Goal: Task Accomplishment & Management: Use online tool/utility

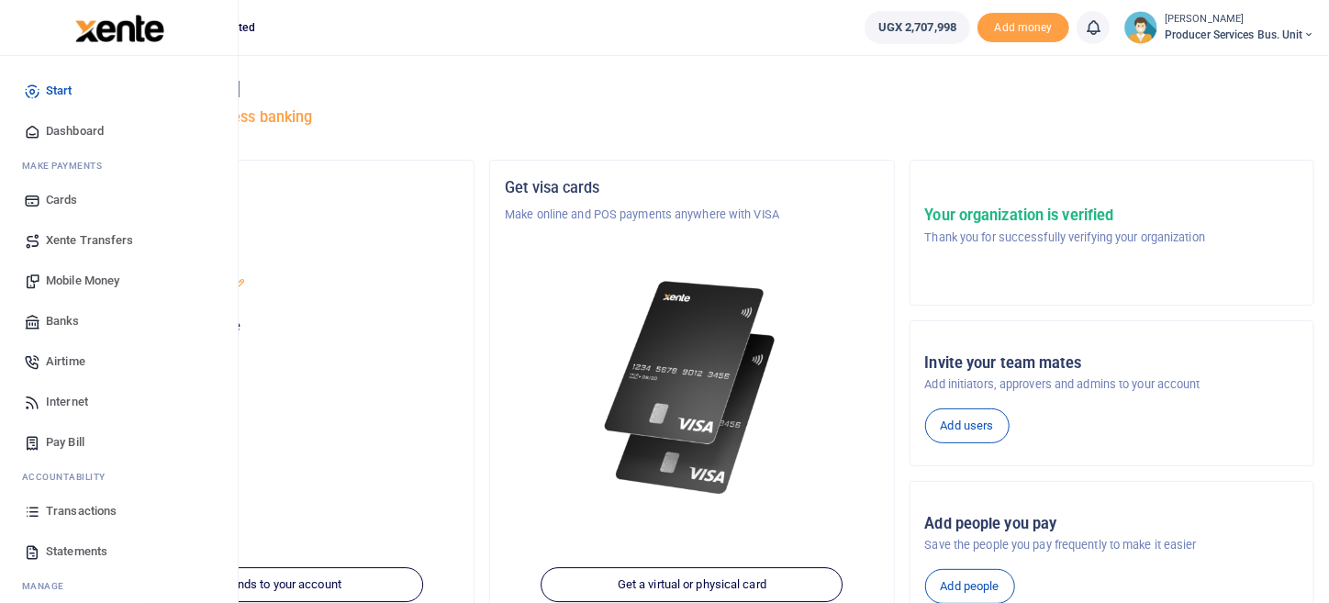
click at [95, 516] on span "Transactions" at bounding box center [81, 511] width 71 height 18
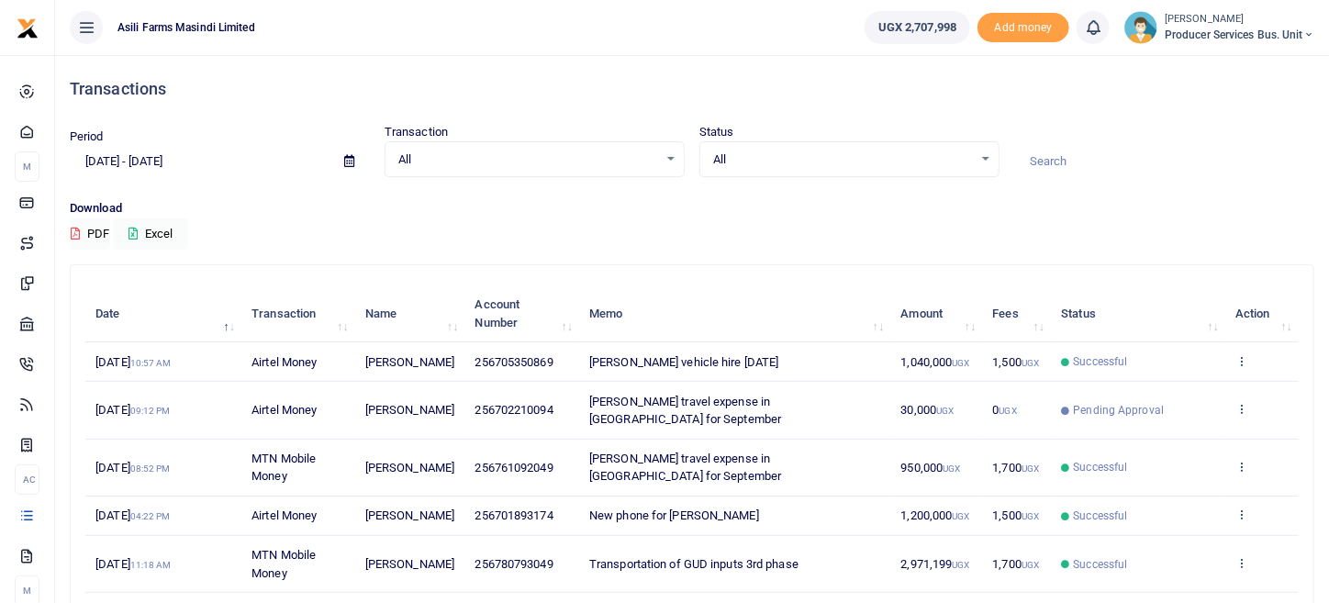
click at [944, 403] on span "30,000 UGX" at bounding box center [927, 410] width 53 height 14
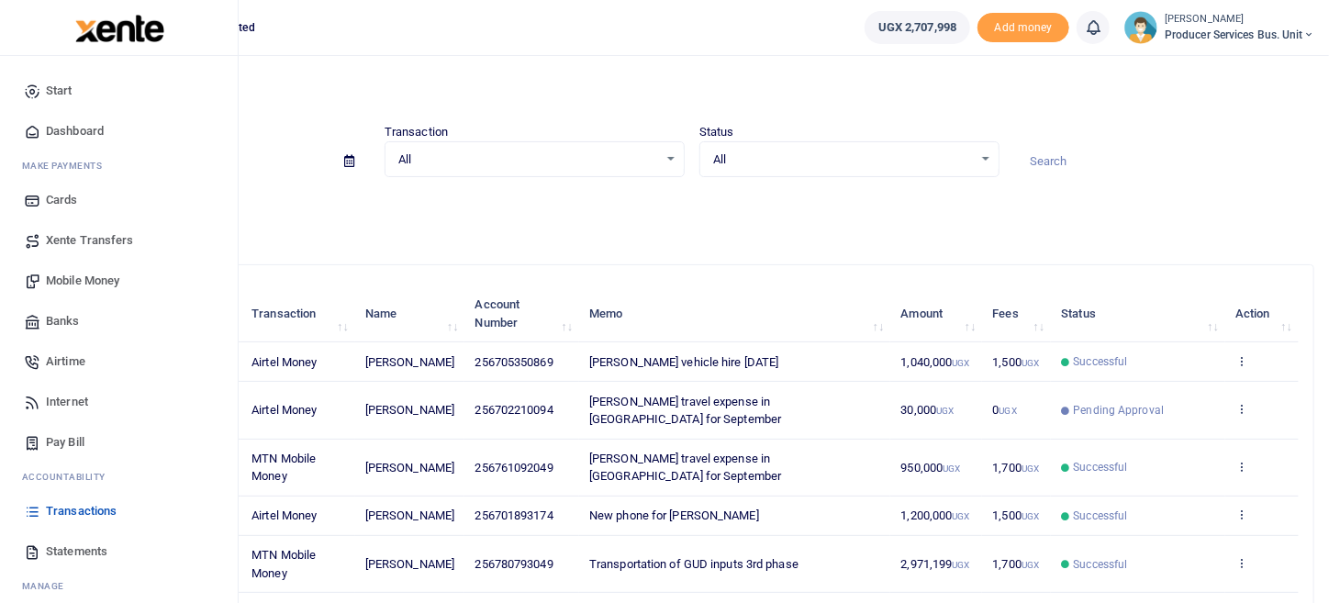
click at [94, 511] on span "Transactions" at bounding box center [81, 511] width 71 height 18
click at [112, 282] on span "Mobile Money" at bounding box center [82, 281] width 73 height 18
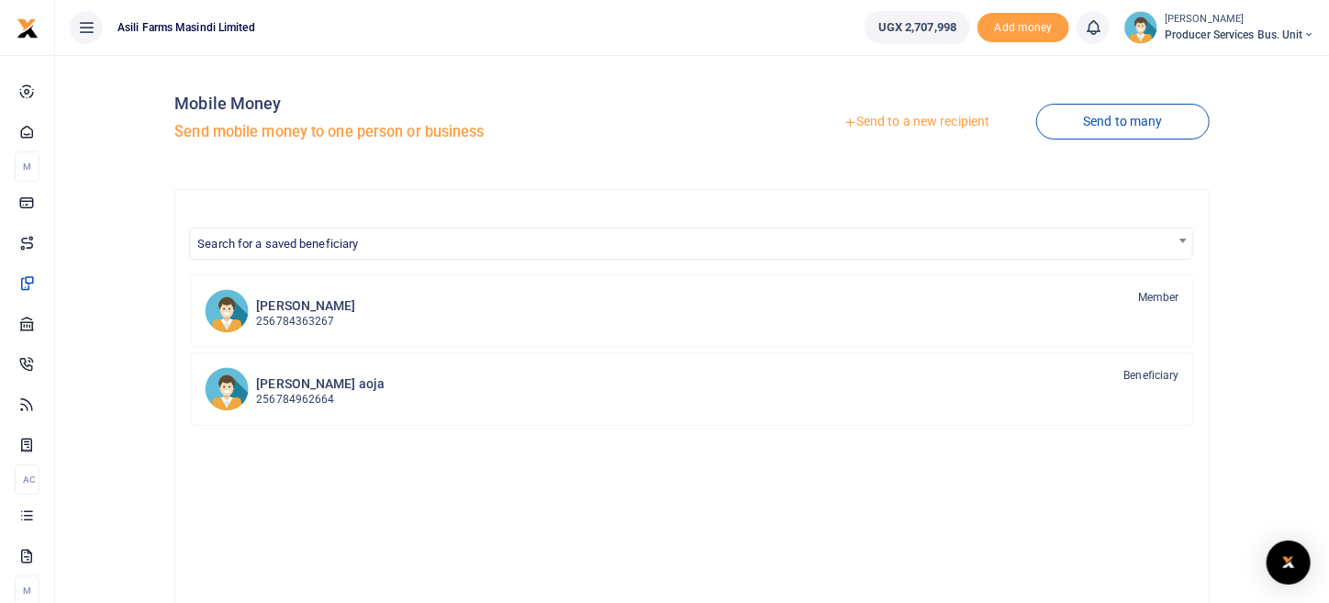
click at [943, 120] on link "Send to a new recipient" at bounding box center [917, 122] width 240 height 33
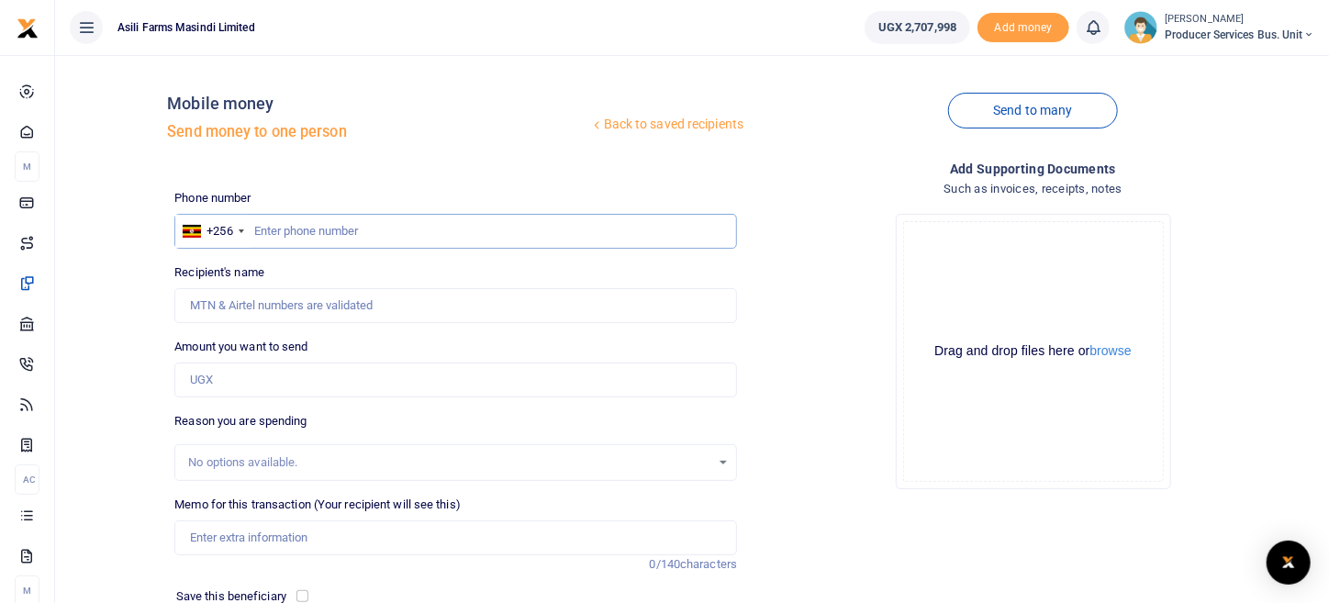
click at [365, 232] on input "text" at bounding box center [455, 231] width 563 height 35
paste input "0781480456"
type input "0781480456"
type input "[PERSON_NAME]"
click at [321, 239] on input "0781480456" at bounding box center [455, 231] width 563 height 35
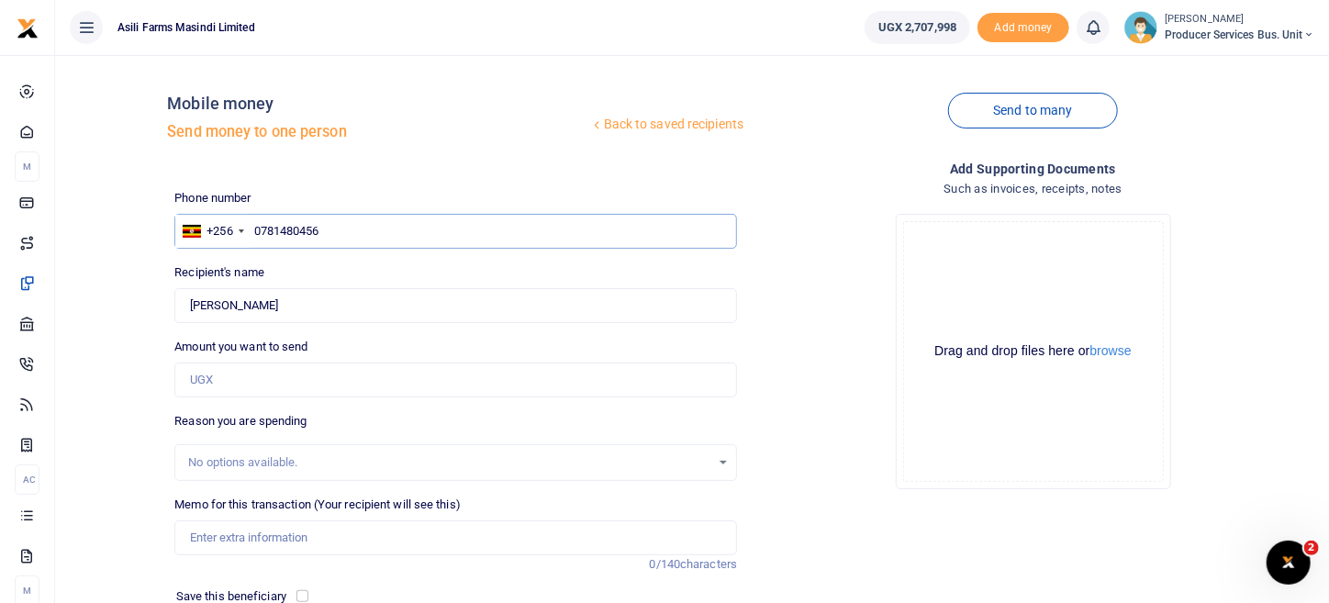
drag, startPoint x: 334, startPoint y: 231, endPoint x: 271, endPoint y: 232, distance: 63.3
click at [271, 232] on input "0781480456" at bounding box center [455, 231] width 563 height 35
click at [363, 242] on input "0781480456" at bounding box center [455, 231] width 563 height 35
click at [335, 232] on input "0781480456" at bounding box center [455, 231] width 563 height 35
drag, startPoint x: 340, startPoint y: 229, endPoint x: 238, endPoint y: 231, distance: 102.8
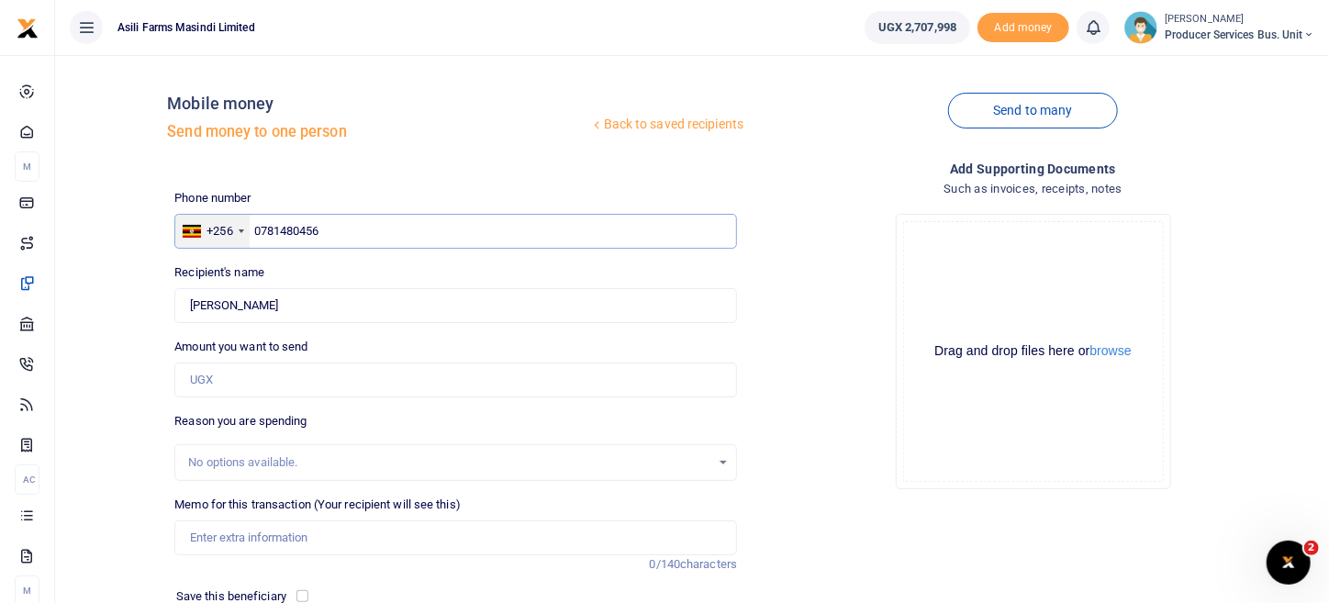
click at [238, 231] on div "+256 Uganda +256 0781480456" at bounding box center [455, 231] width 563 height 35
paste input "text"
type input "781480456"
drag, startPoint x: 334, startPoint y: 229, endPoint x: 206, endPoint y: 224, distance: 127.6
click at [206, 224] on div "+256 Uganda +256 781480456" at bounding box center [455, 231] width 563 height 35
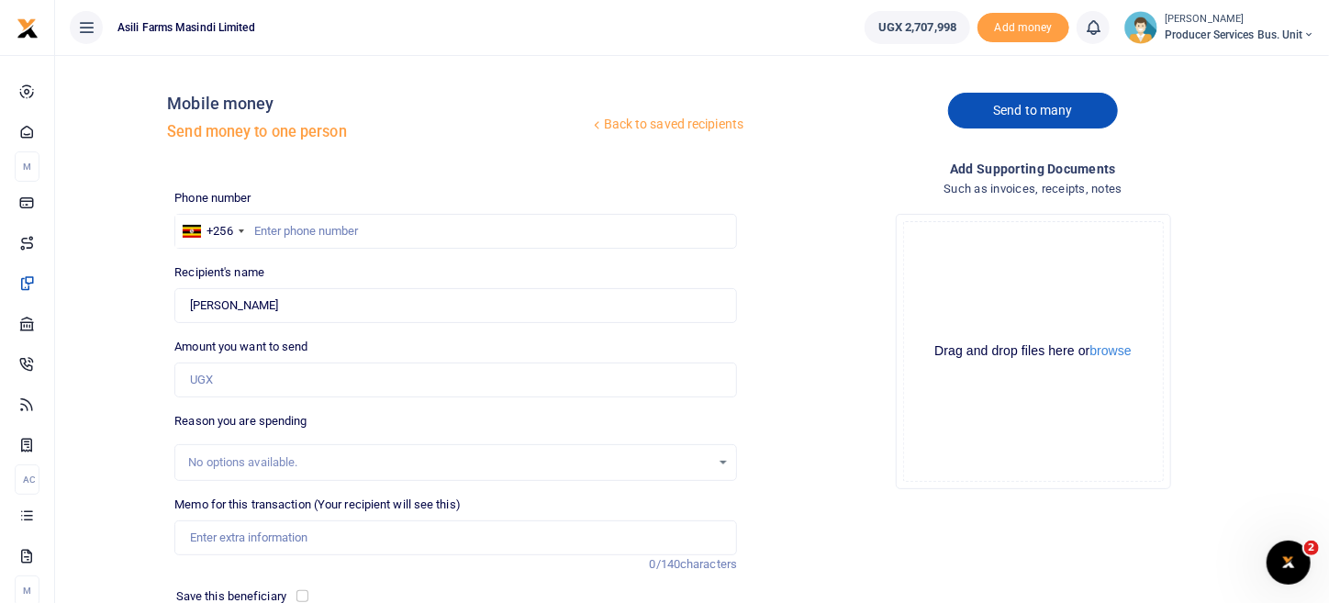
click at [1088, 112] on link "Send to many" at bounding box center [1032, 111] width 169 height 36
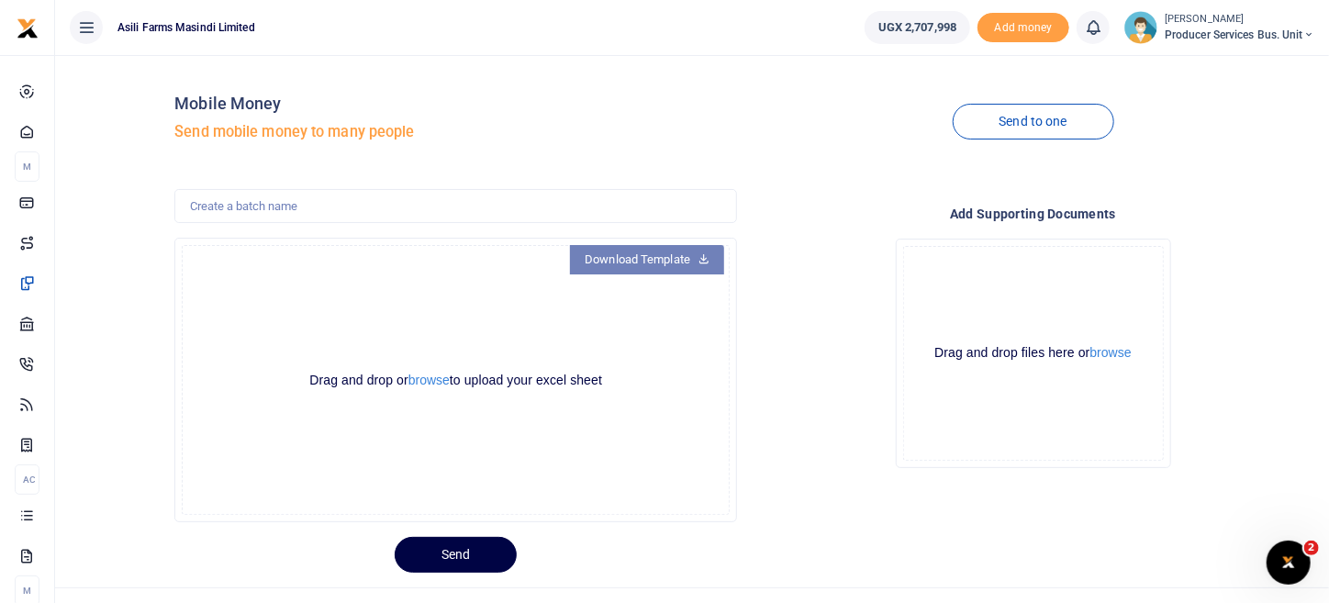
click at [672, 260] on link "Download Template" at bounding box center [647, 259] width 154 height 29
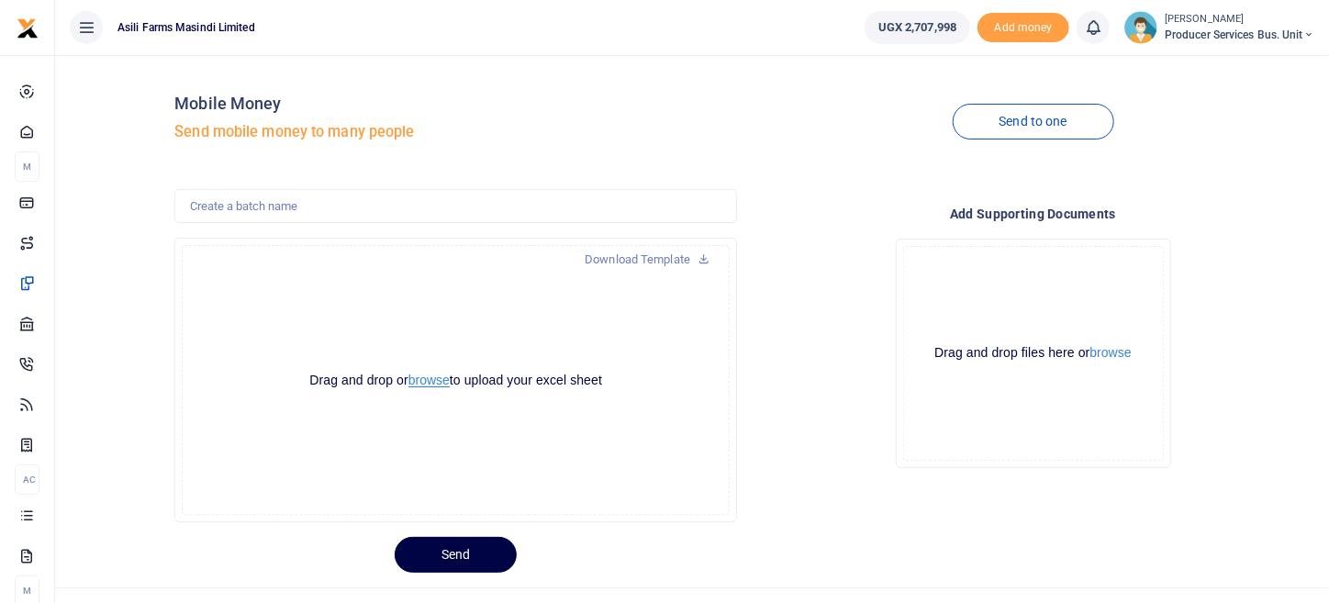
click at [430, 382] on button "browse" at bounding box center [428, 381] width 41 height 14
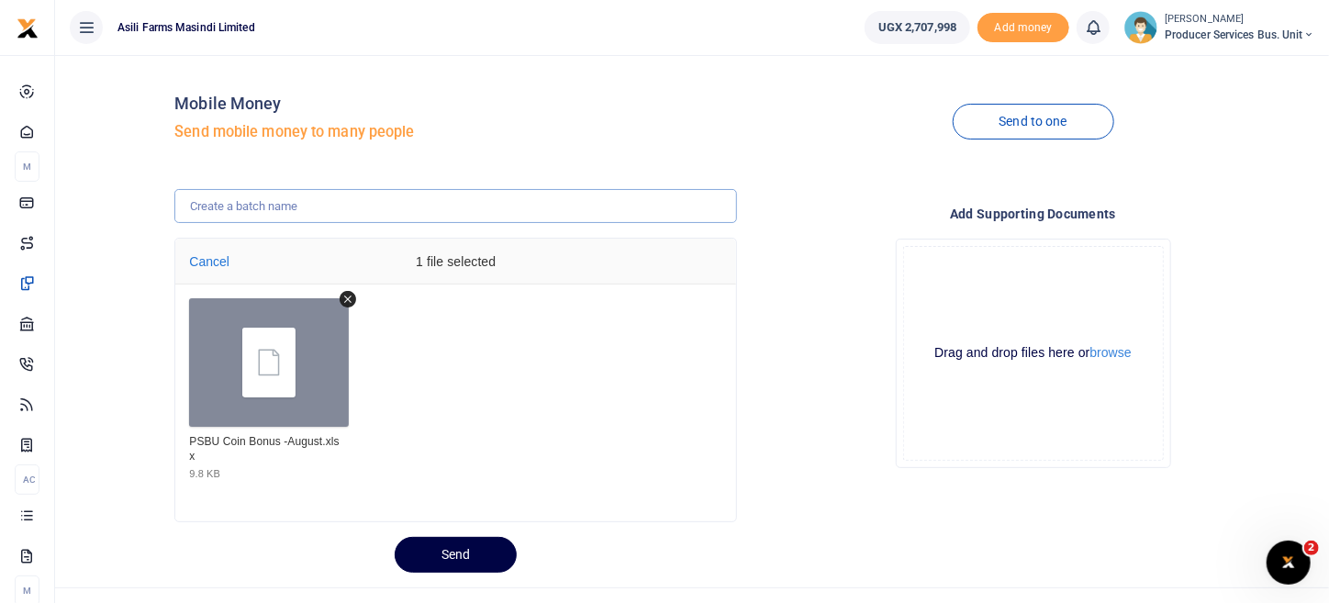
click at [285, 202] on input "text" at bounding box center [455, 206] width 563 height 35
type input "PSBU coin Bonus - August"
click at [1124, 355] on button "browse" at bounding box center [1110, 353] width 41 height 14
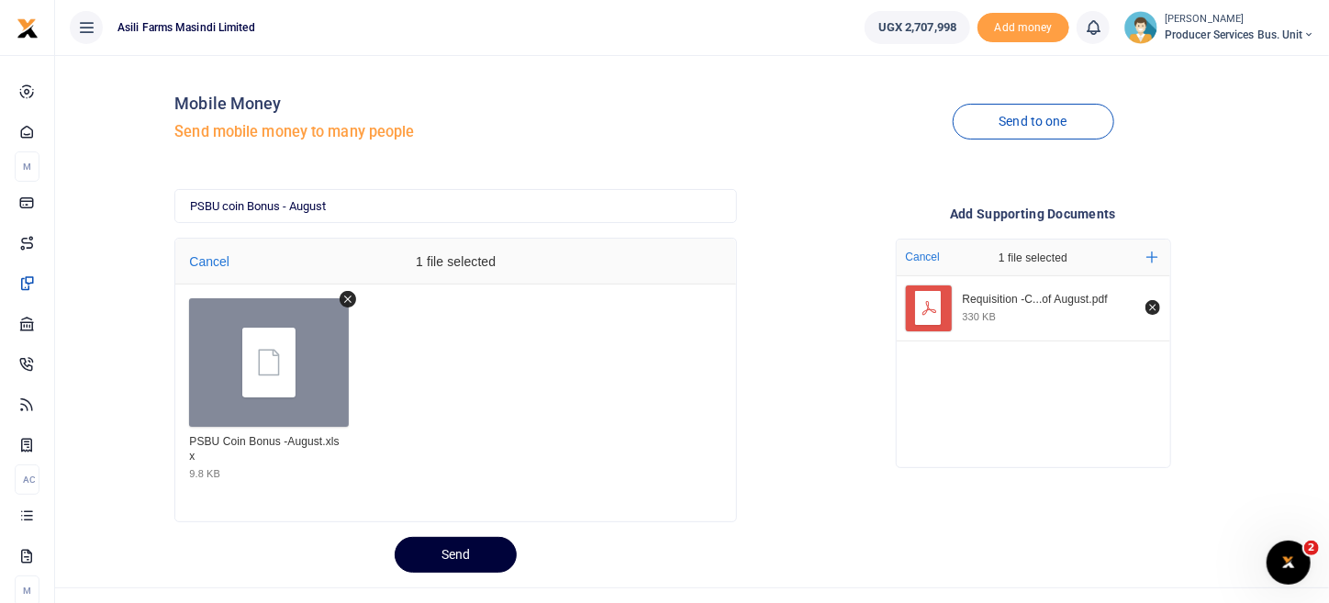
click at [422, 562] on button "Send" at bounding box center [456, 555] width 122 height 36
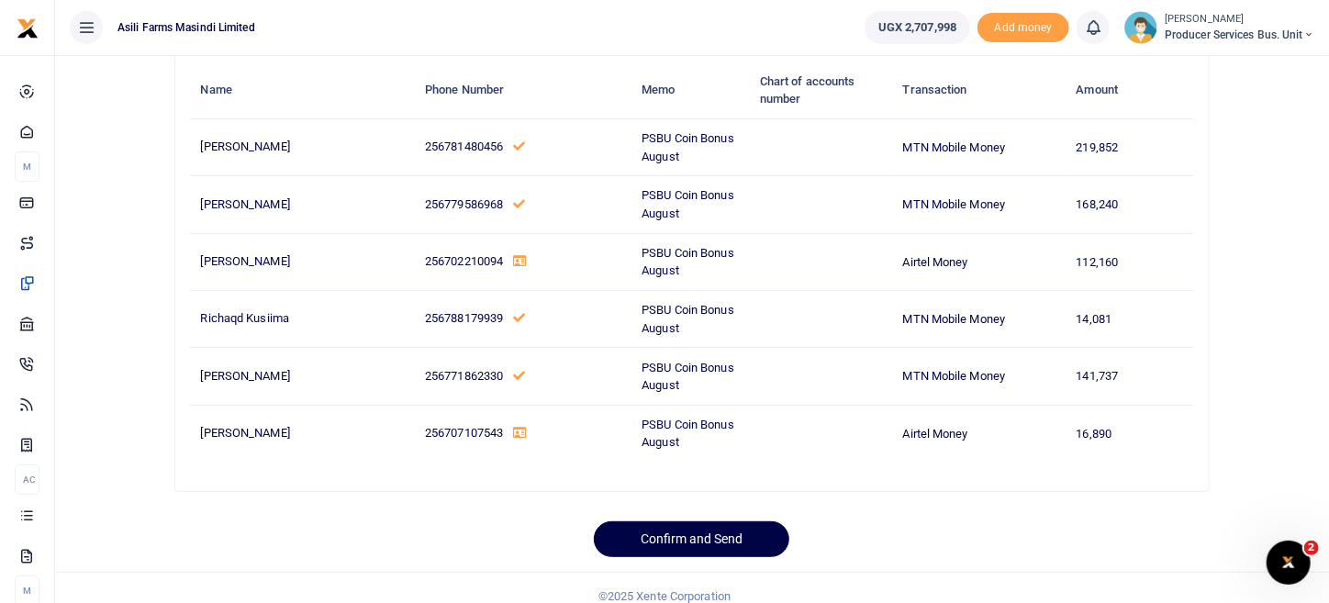
scroll to position [155, 0]
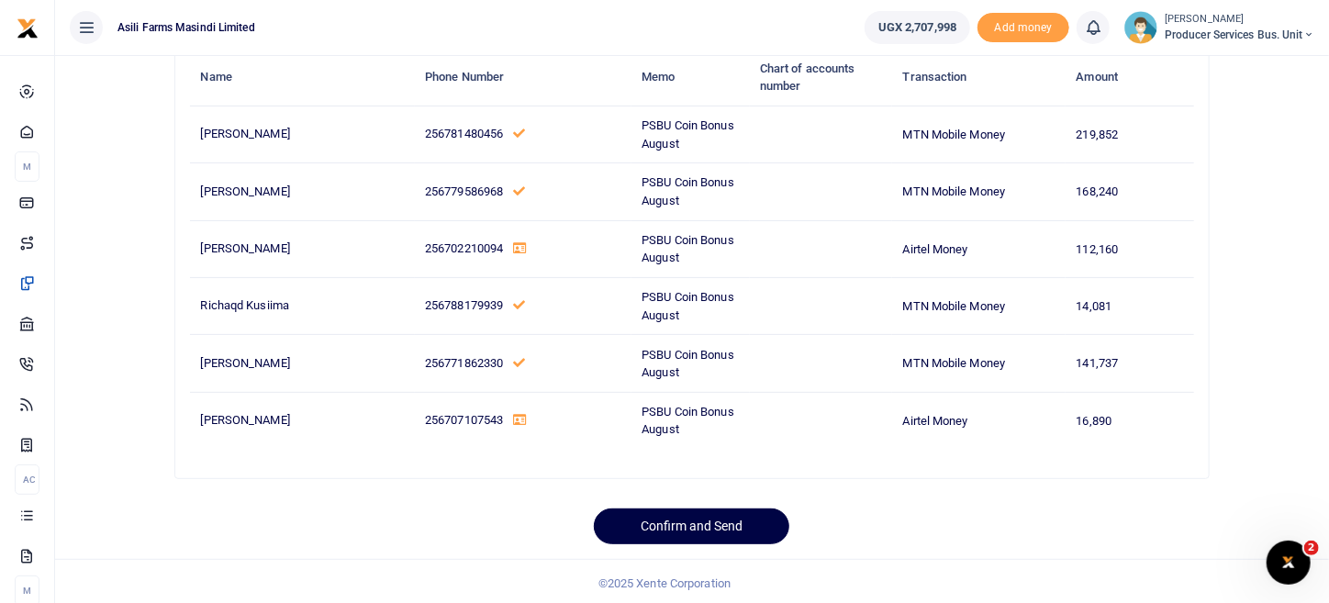
click at [447, 418] on span "256707107543" at bounding box center [464, 420] width 78 height 14
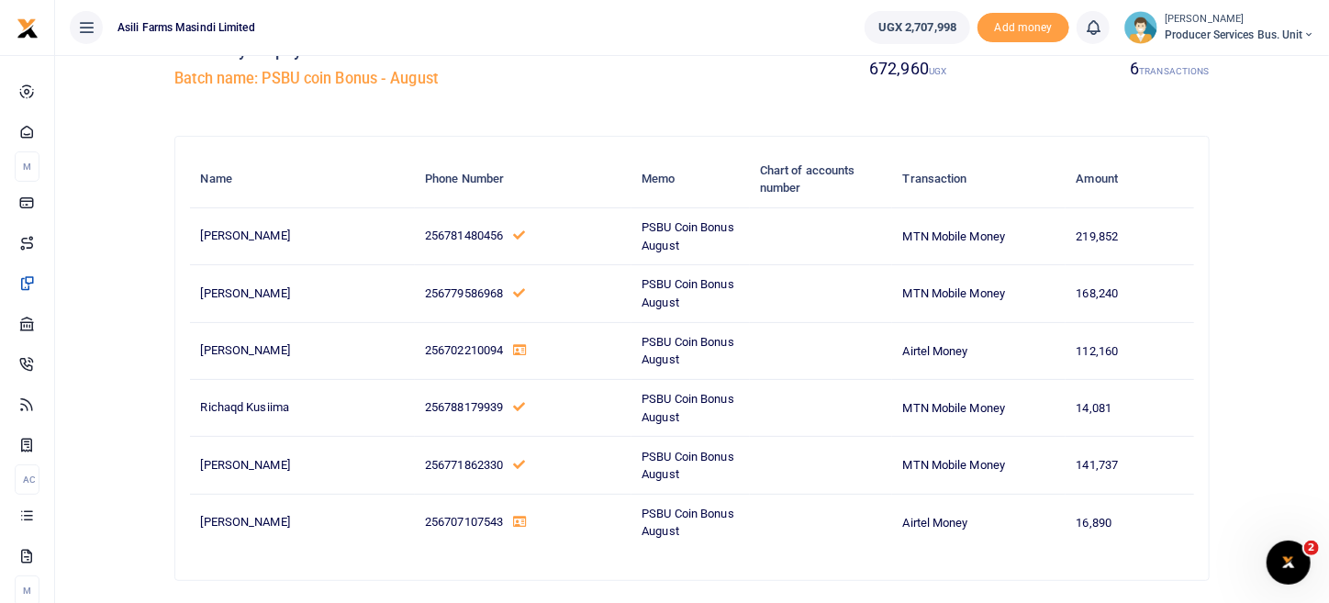
scroll to position [0, 0]
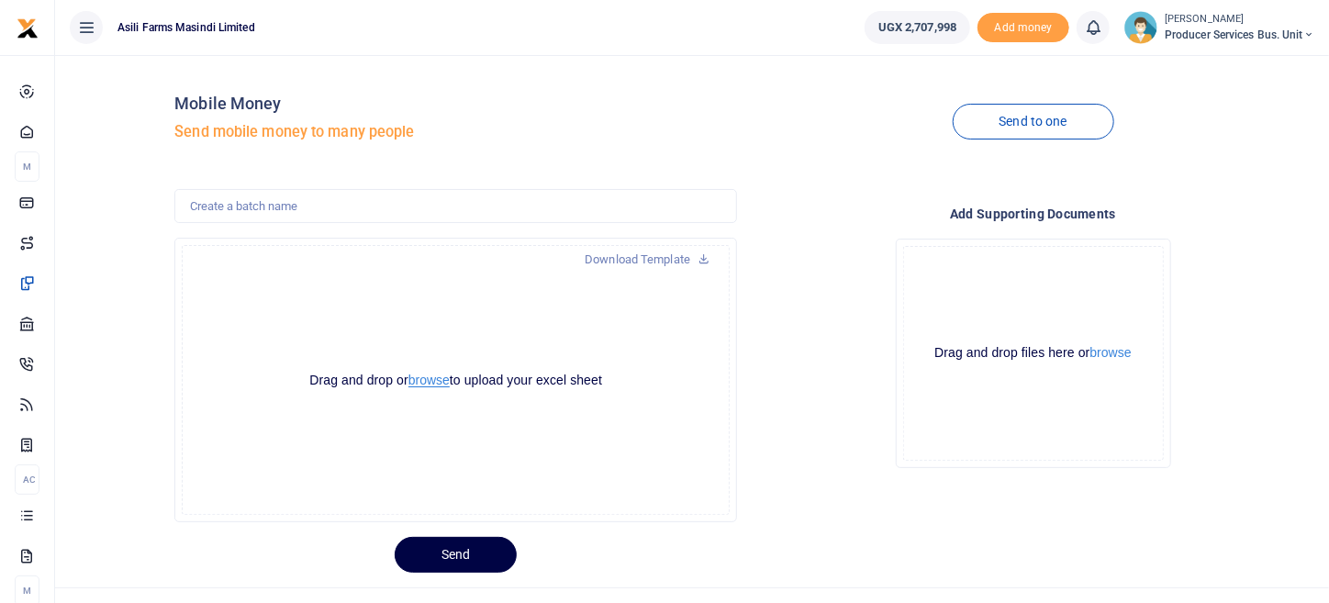
click at [423, 379] on button "browse" at bounding box center [428, 381] width 41 height 14
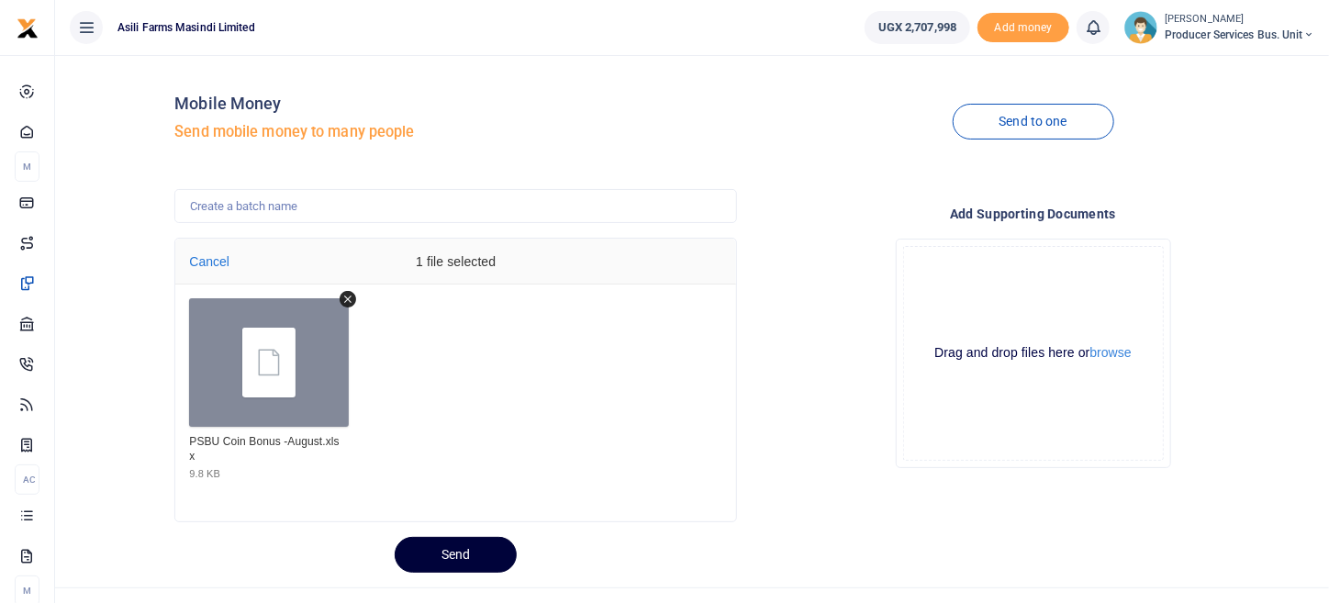
click at [491, 554] on button "Send" at bounding box center [456, 555] width 122 height 36
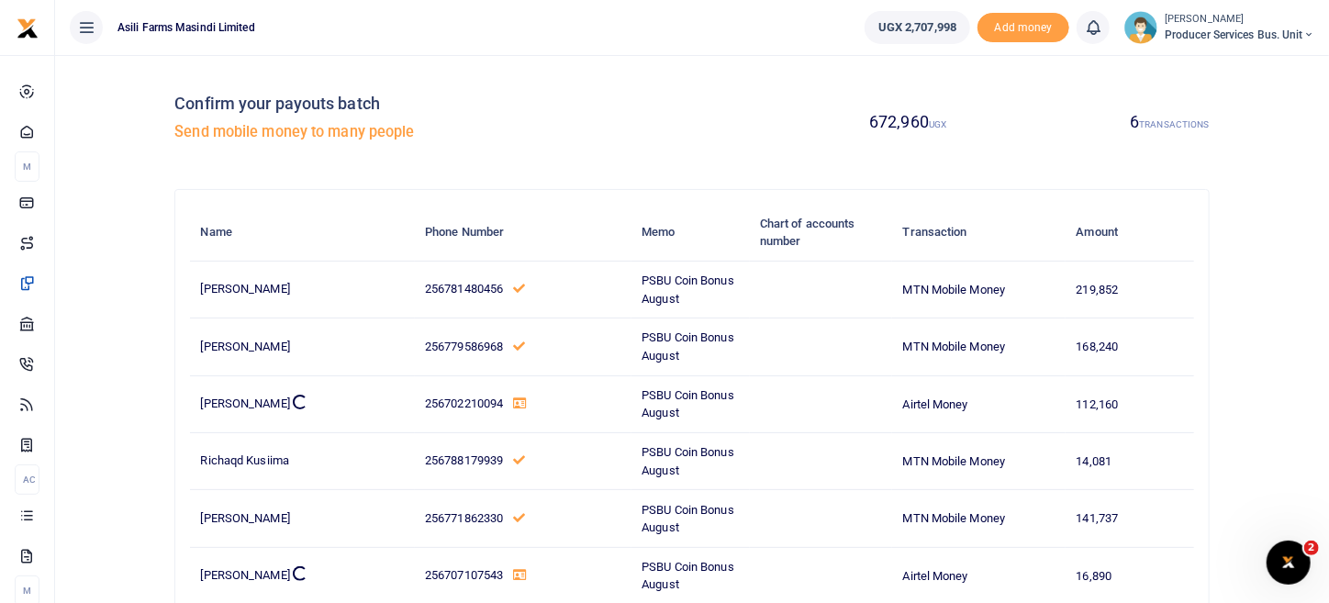
click at [366, 106] on h4 "Confirm your payouts batch" at bounding box center [429, 104] width 510 height 20
drag, startPoint x: 396, startPoint y: 98, endPoint x: 142, endPoint y: 106, distance: 254.3
click at [142, 106] on div "Confirm your payouts batch Send mobile money to many people 672,960 UGX 6 TRANS…" at bounding box center [691, 385] width 1259 height 630
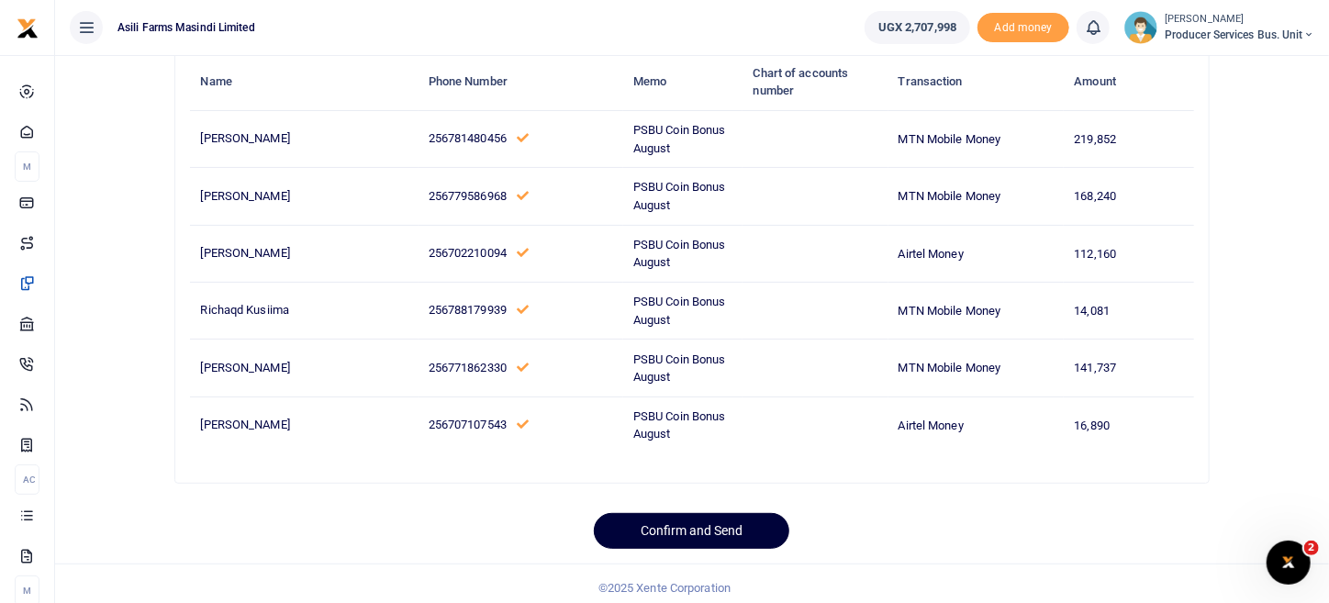
scroll to position [155, 0]
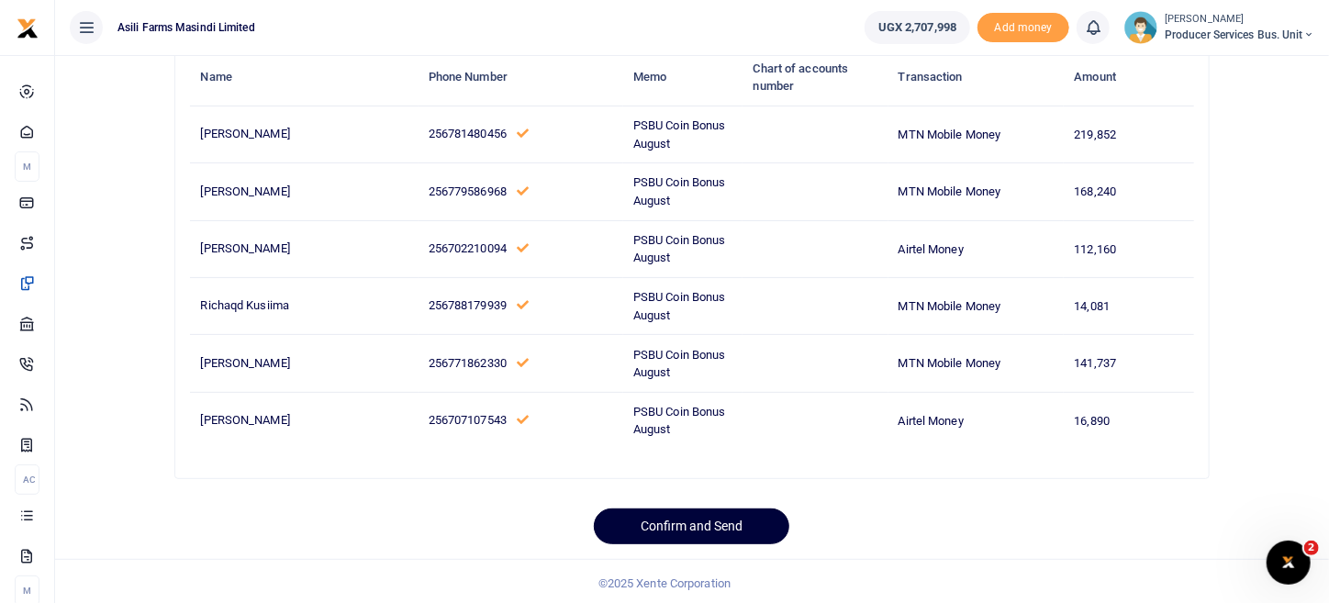
click at [731, 514] on button "Confirm and Send" at bounding box center [691, 526] width 195 height 36
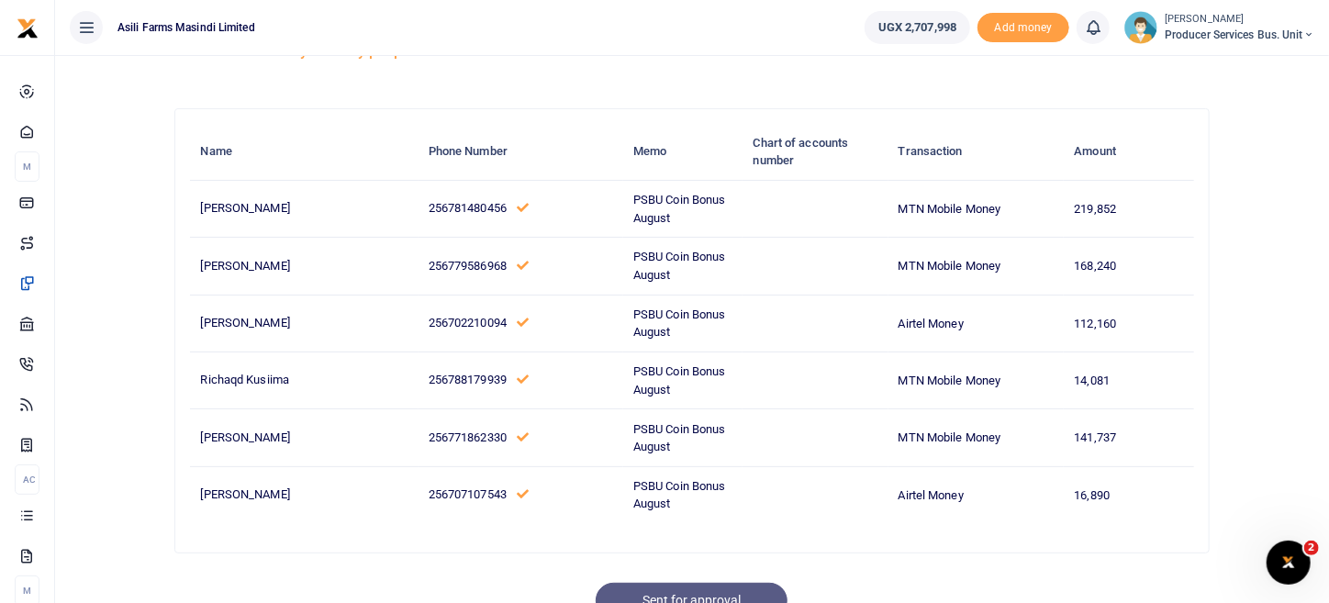
scroll to position [0, 0]
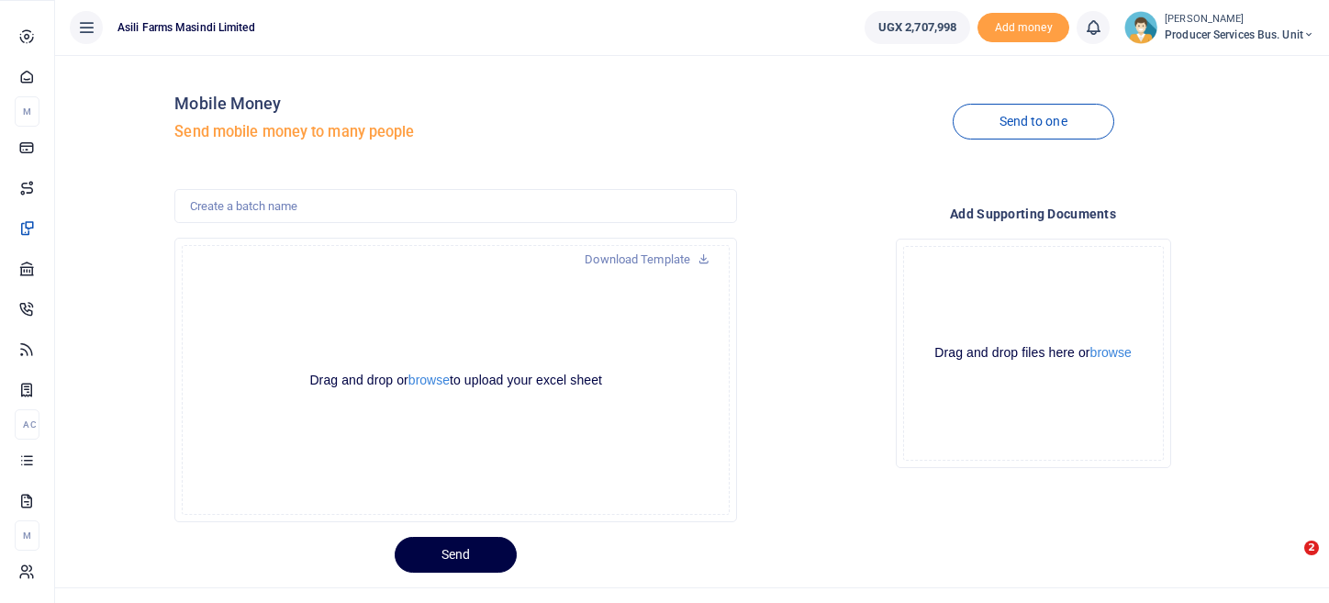
click at [0, 0] on span "Transactions" at bounding box center [0, 0] width 0 height 0
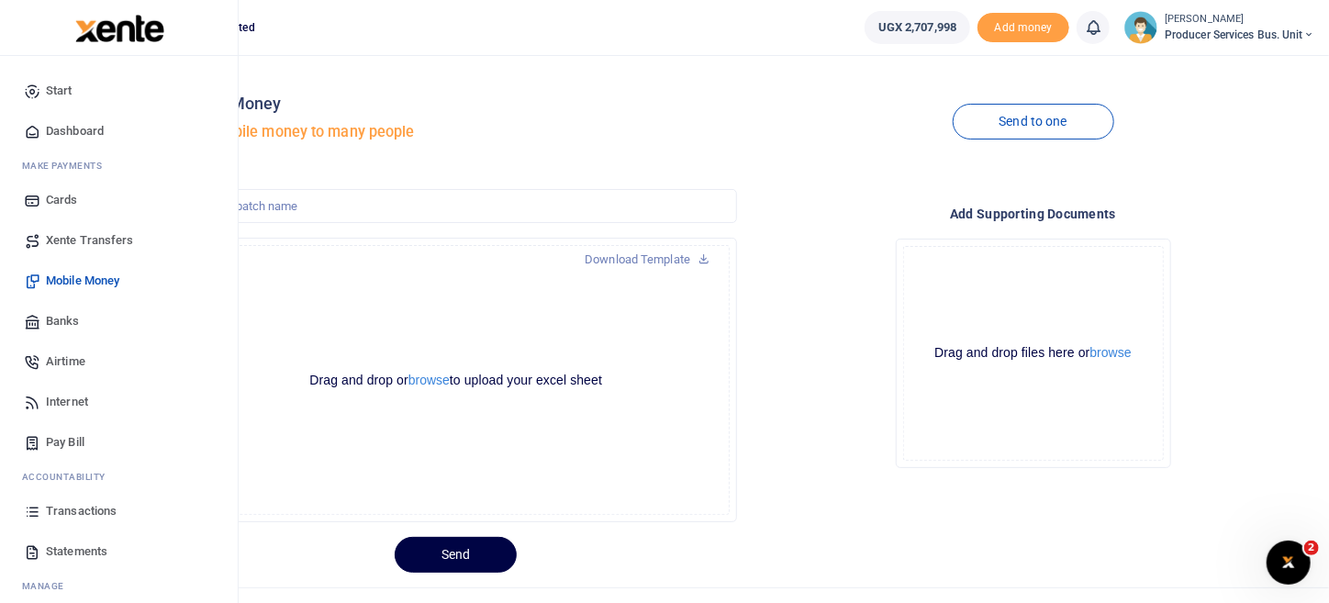
click at [91, 508] on span "Transactions" at bounding box center [81, 511] width 71 height 18
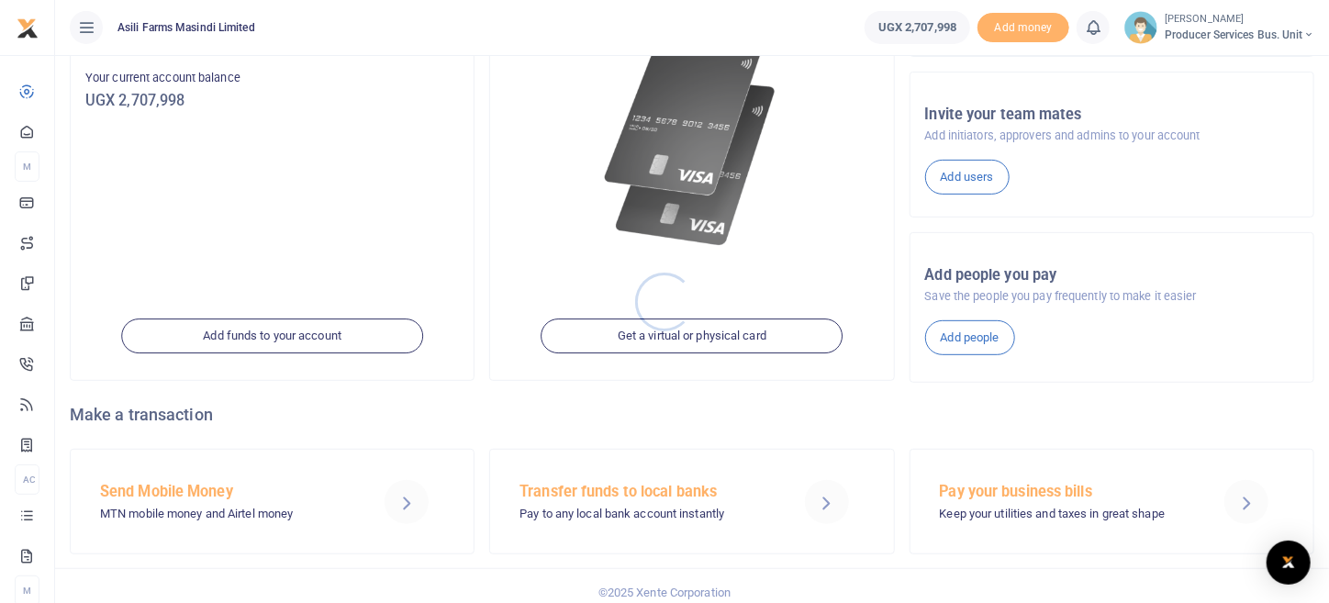
scroll to position [259, 0]
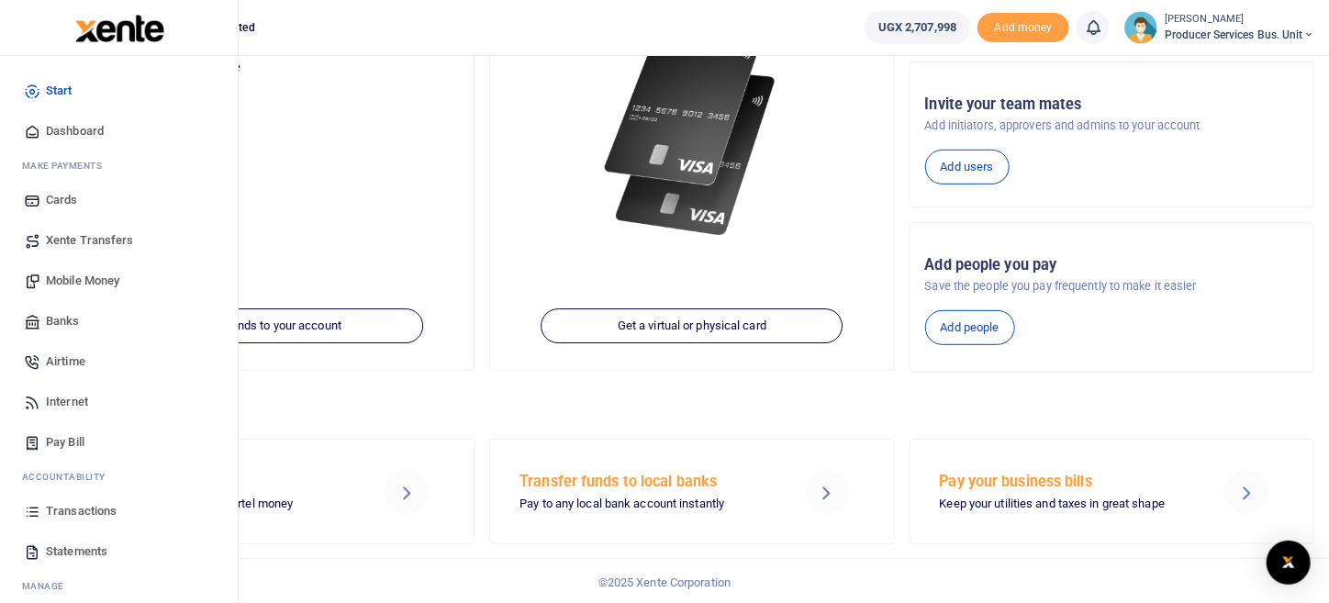
click at [83, 515] on span "Transactions" at bounding box center [81, 511] width 71 height 18
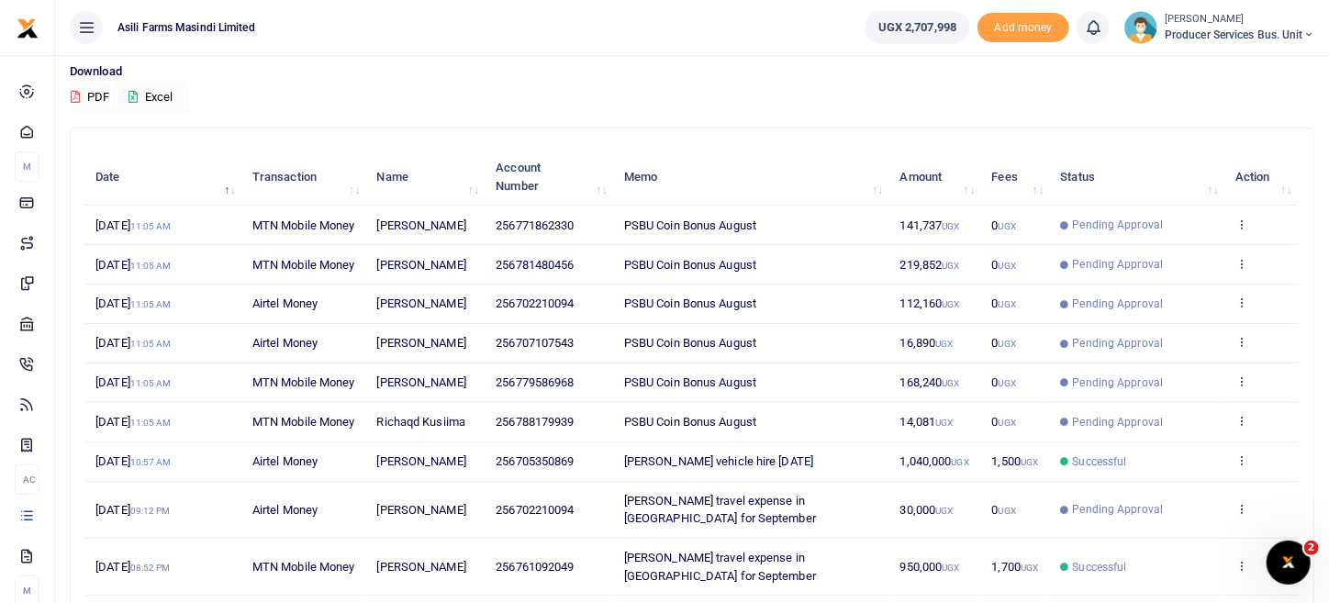
scroll to position [184, 0]
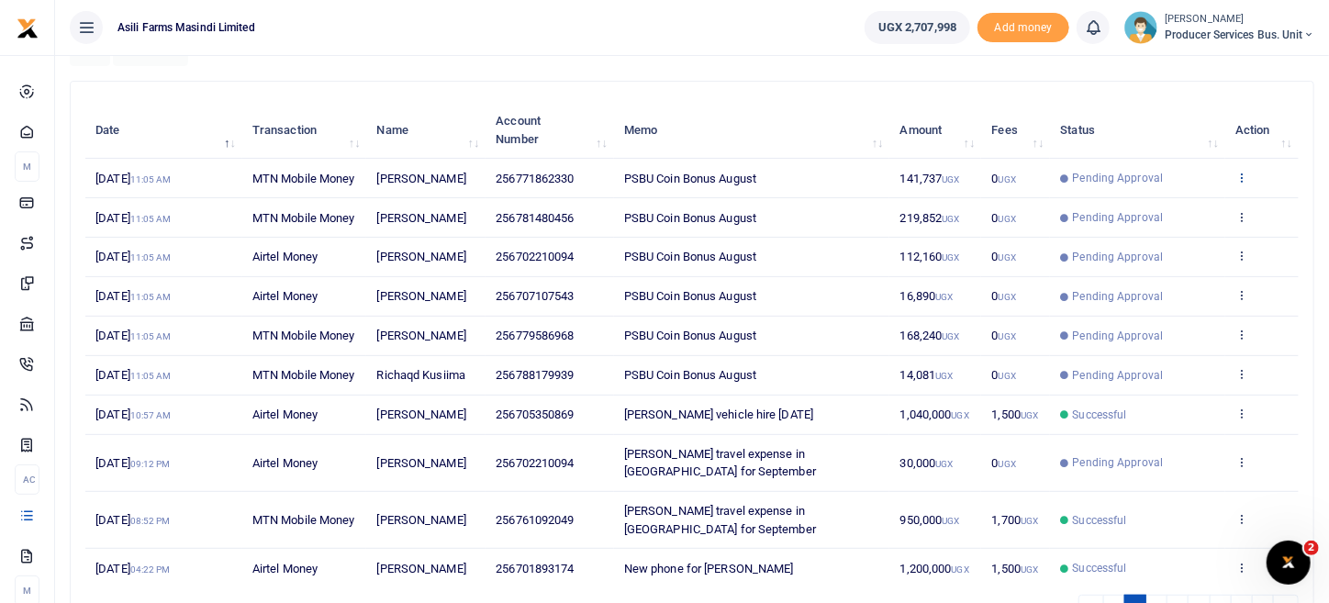
click at [1244, 184] on icon at bounding box center [1241, 177] width 12 height 13
click at [1207, 219] on link "View details" at bounding box center [1174, 217] width 145 height 26
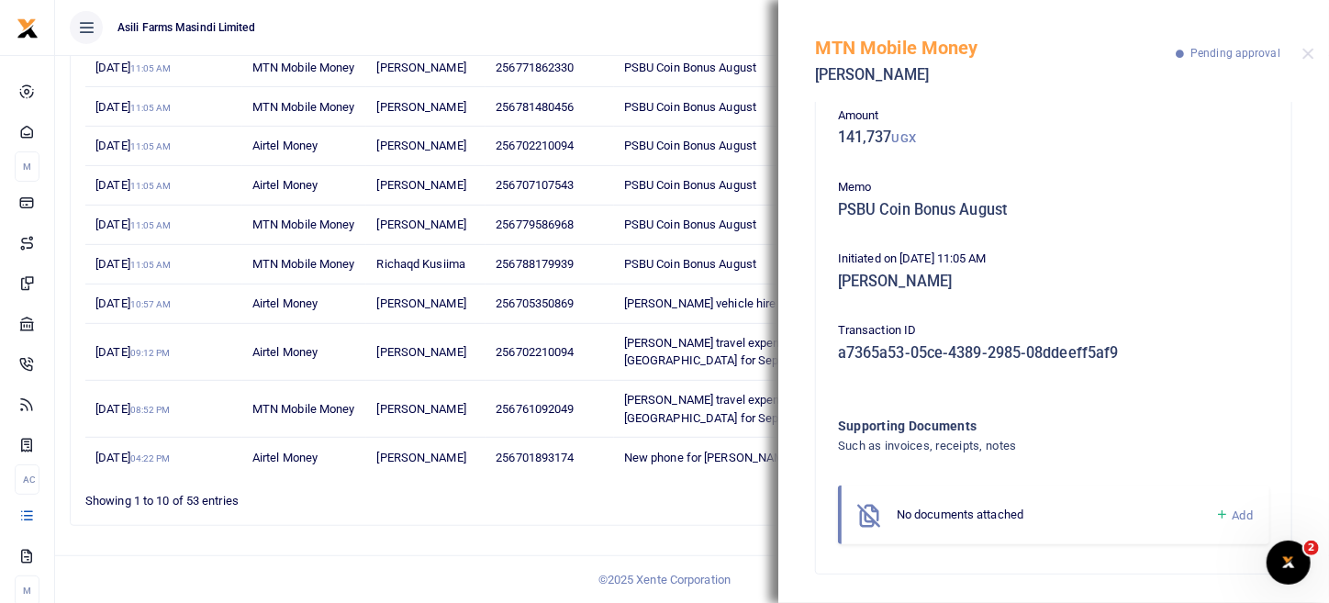
scroll to position [379, 0]
click at [1233, 512] on span "Add" at bounding box center [1243, 515] width 20 height 14
click at [1215, 513] on icon at bounding box center [1222, 515] width 14 height 17
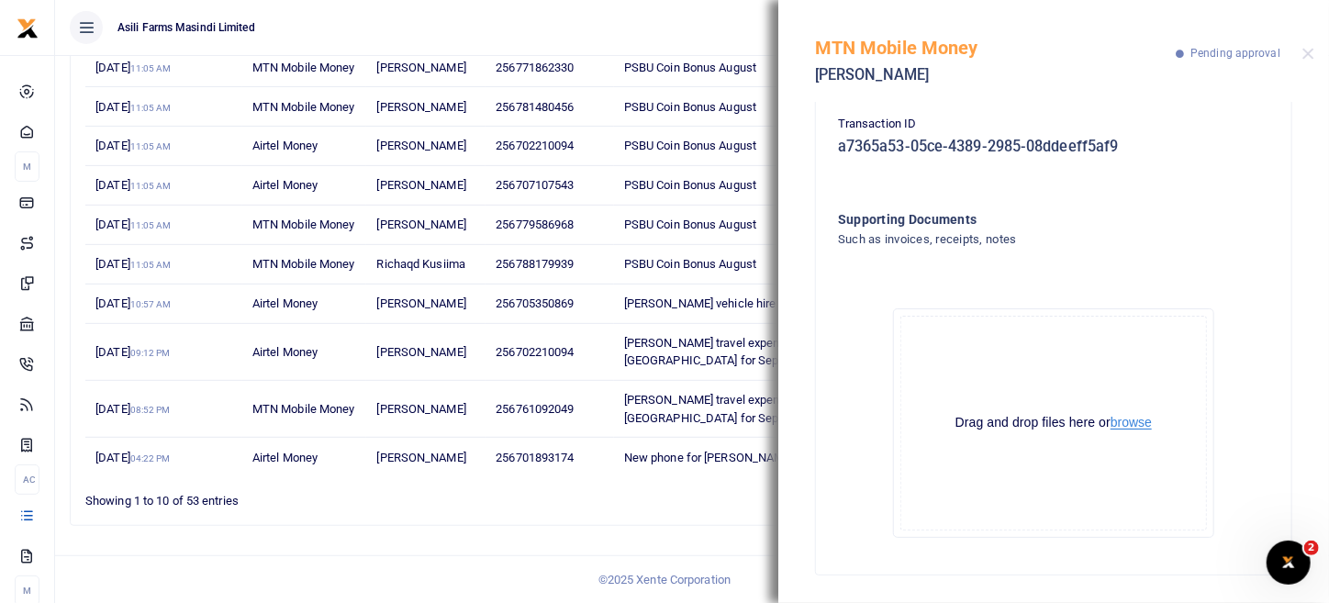
click at [1126, 425] on button "browse" at bounding box center [1130, 423] width 41 height 14
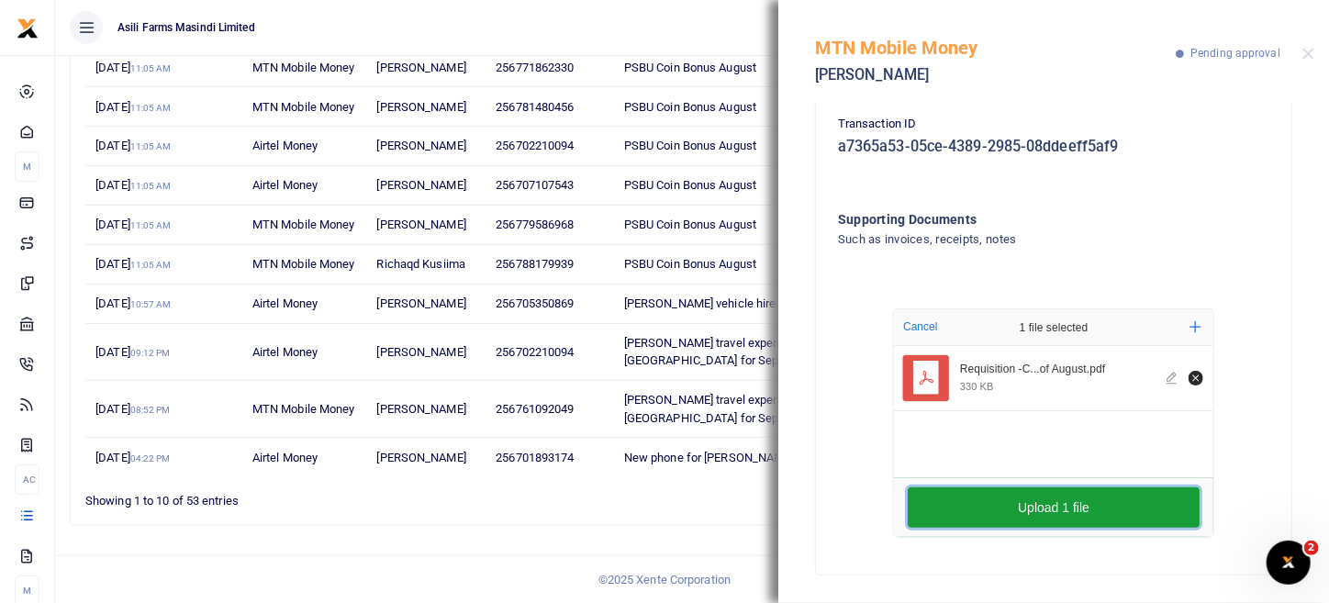
click at [1121, 498] on button "Upload 1 file" at bounding box center [1054, 507] width 292 height 40
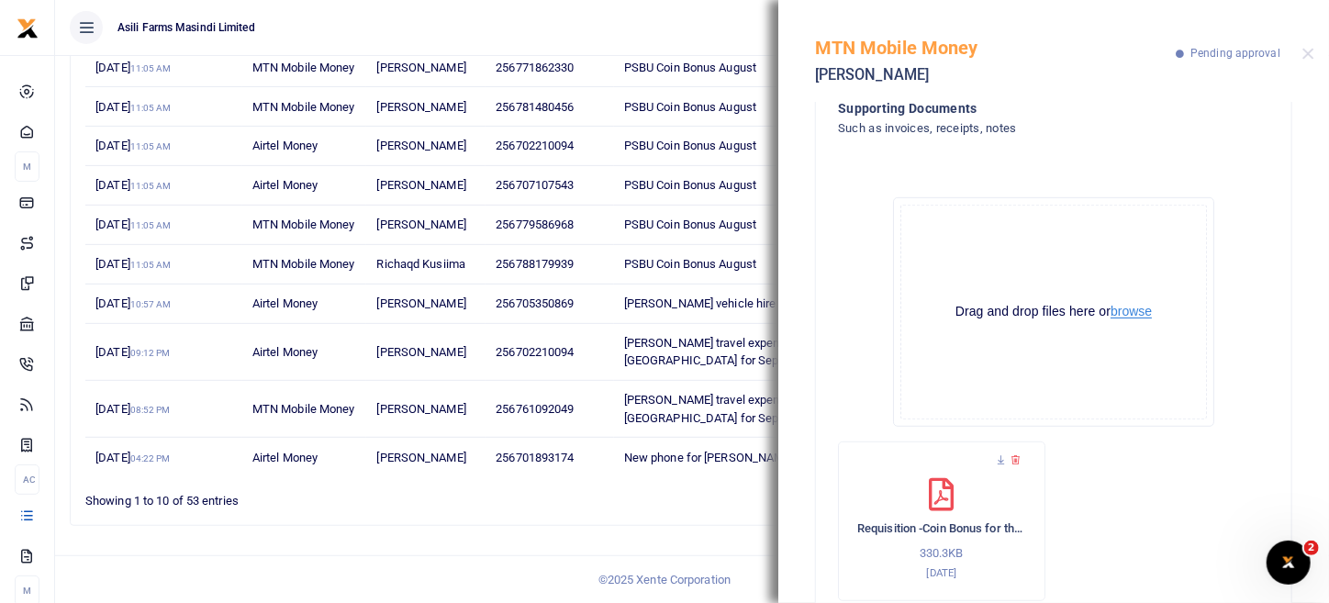
scroll to position [475, 0]
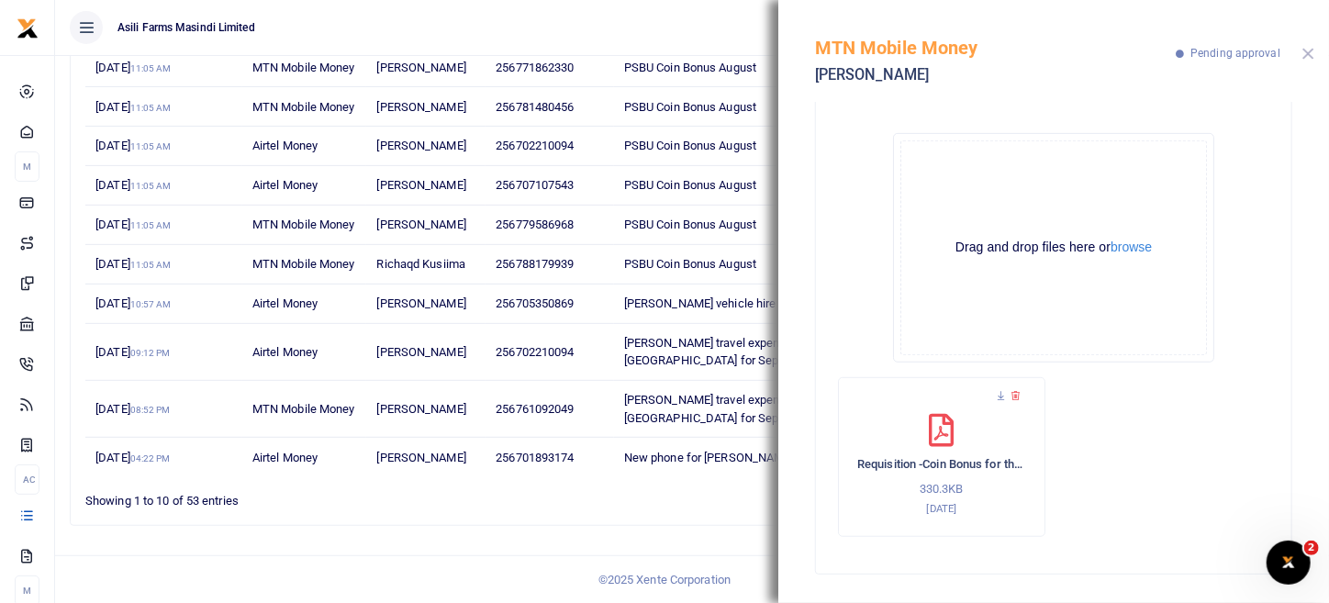
click at [1310, 53] on button "Close" at bounding box center [1308, 54] width 12 height 12
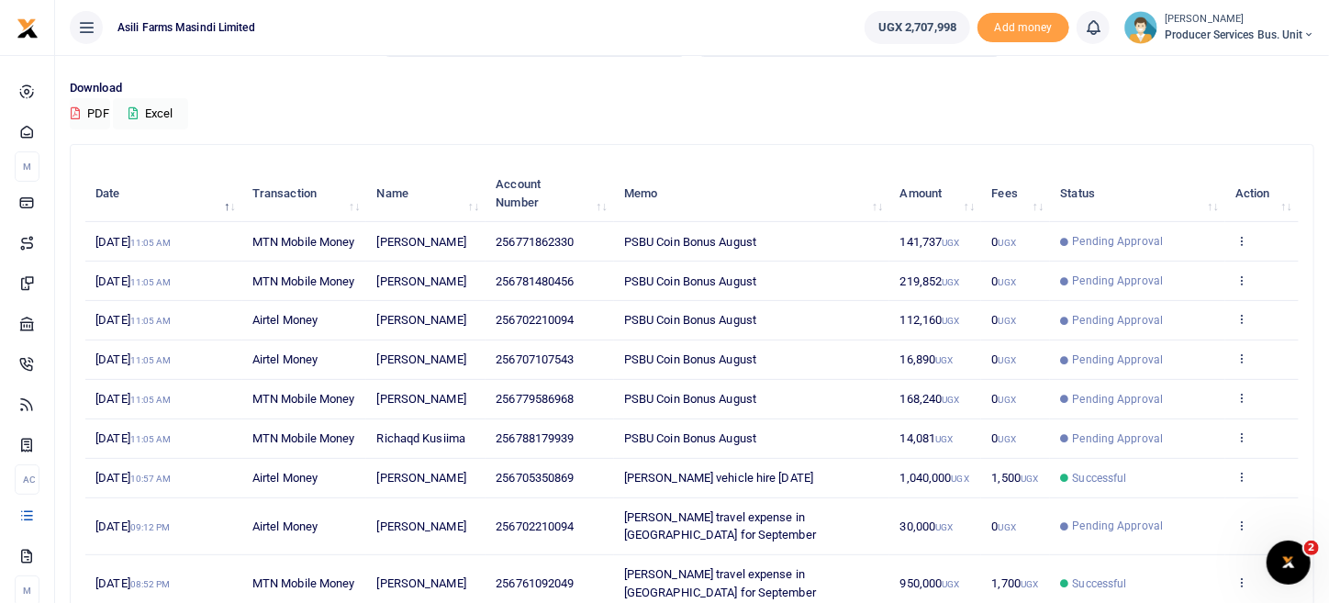
scroll to position [196, 0]
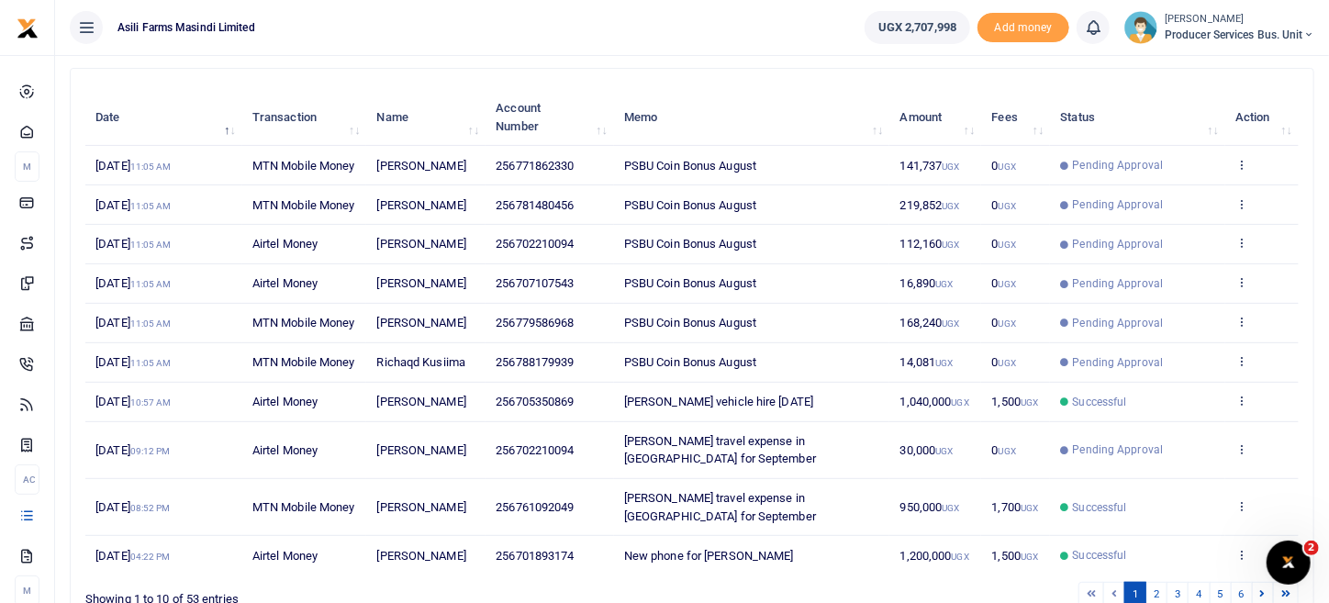
click at [1235, 225] on td "View details Send again" at bounding box center [1261, 204] width 73 height 39
click at [1242, 210] on icon at bounding box center [1241, 203] width 12 height 13
click at [1180, 262] on link "View details" at bounding box center [1174, 261] width 145 height 26
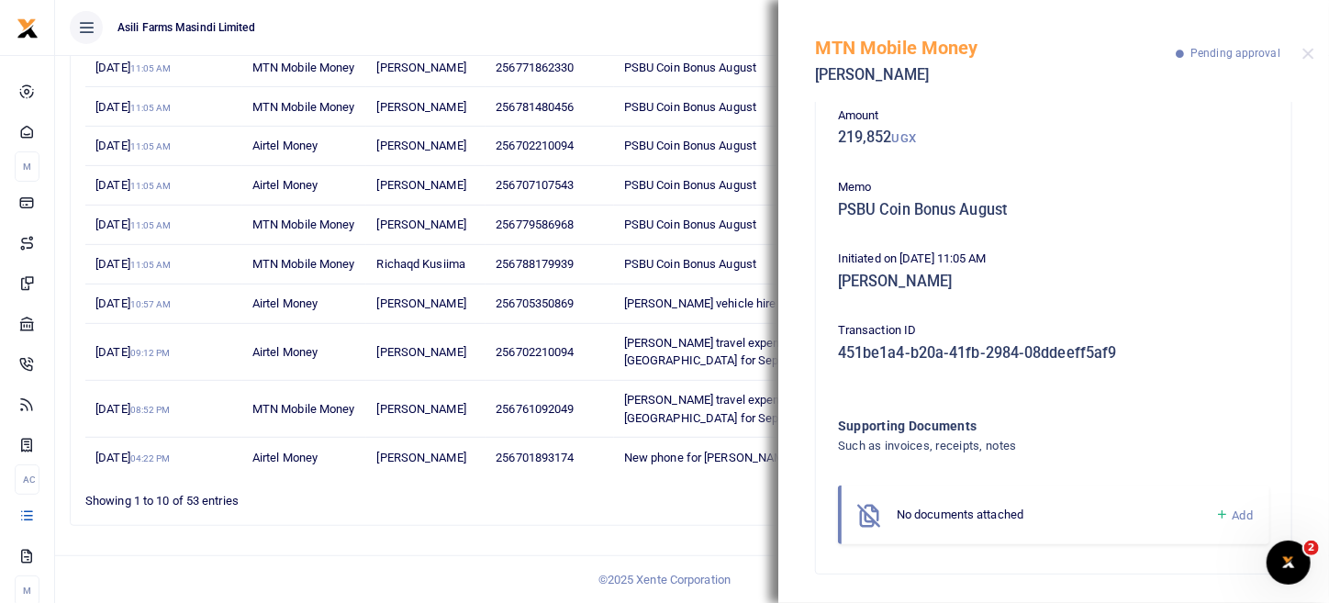
scroll to position [379, 0]
click at [1215, 512] on link "Add" at bounding box center [1234, 515] width 38 height 21
click at [1215, 519] on icon at bounding box center [1222, 515] width 14 height 17
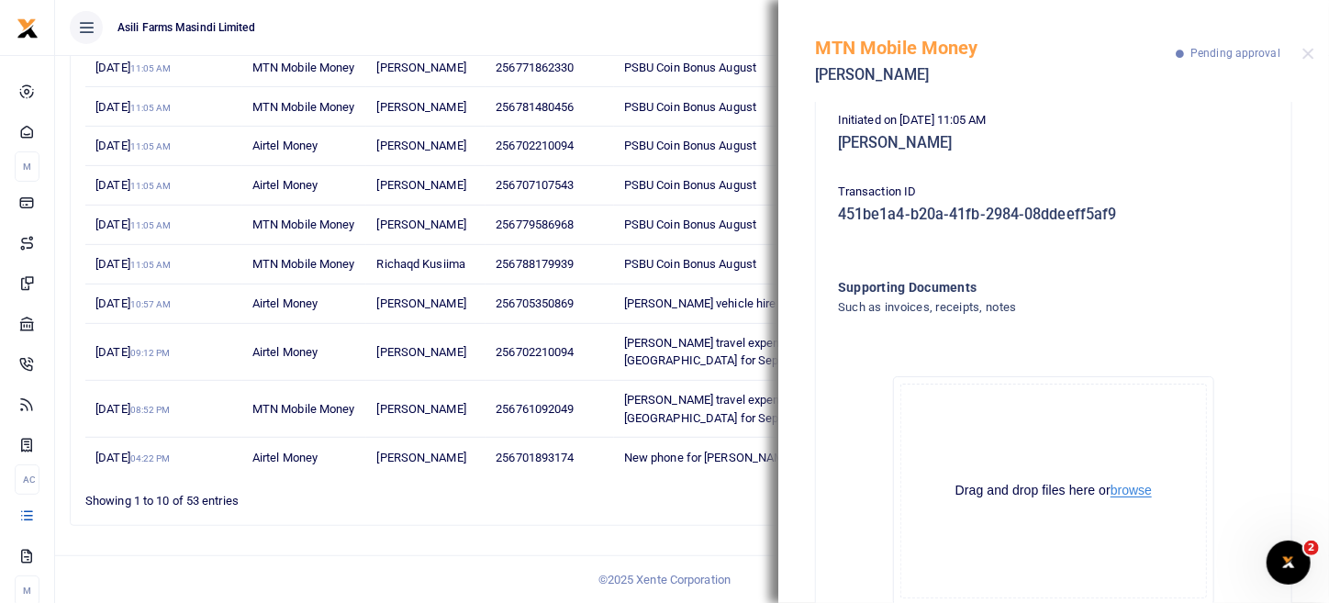
scroll to position [300, 0]
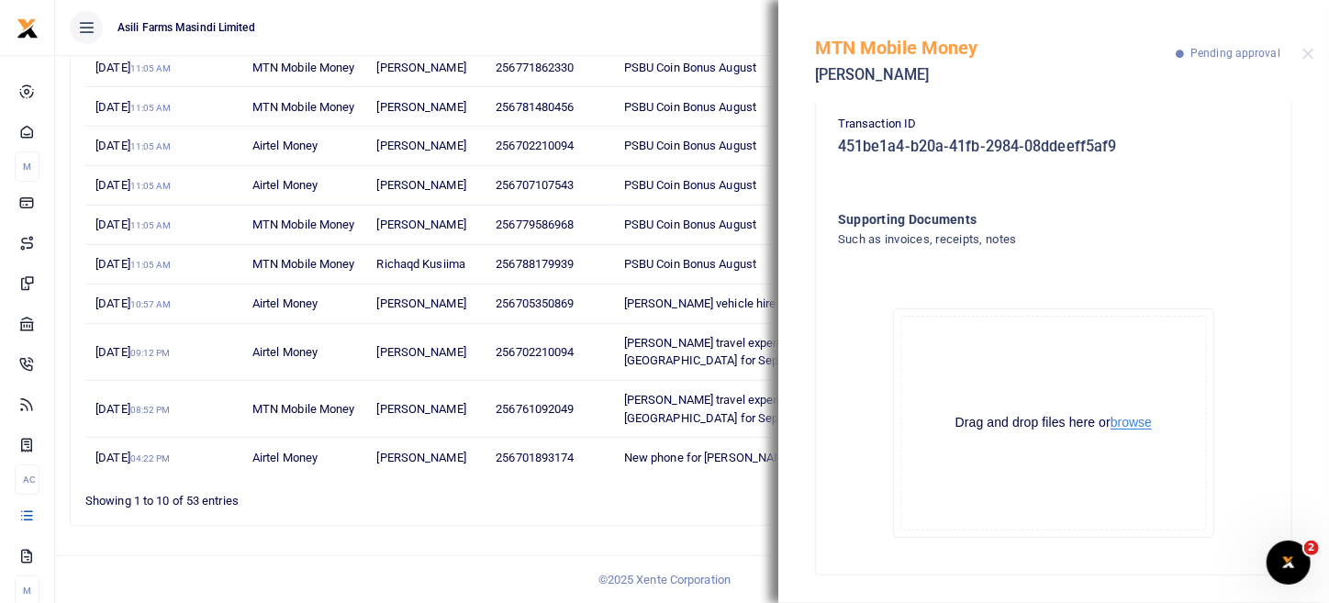
click at [1124, 421] on button "browse" at bounding box center [1130, 423] width 41 height 14
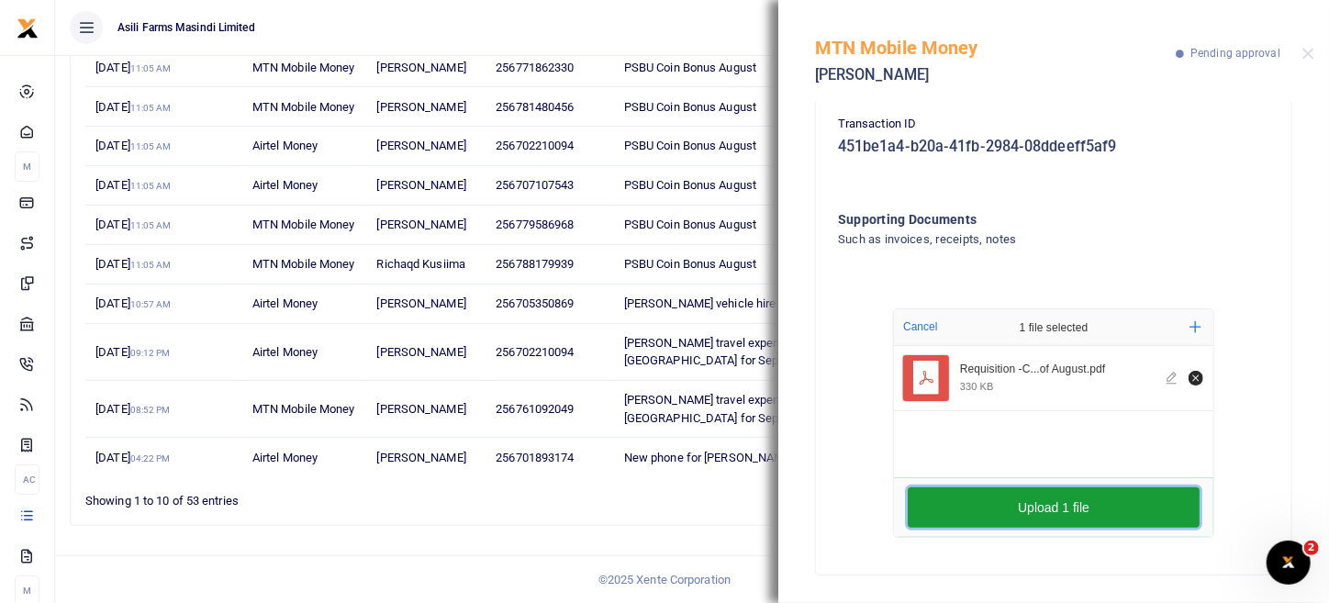
click at [990, 499] on button "Upload 1 file" at bounding box center [1054, 507] width 292 height 40
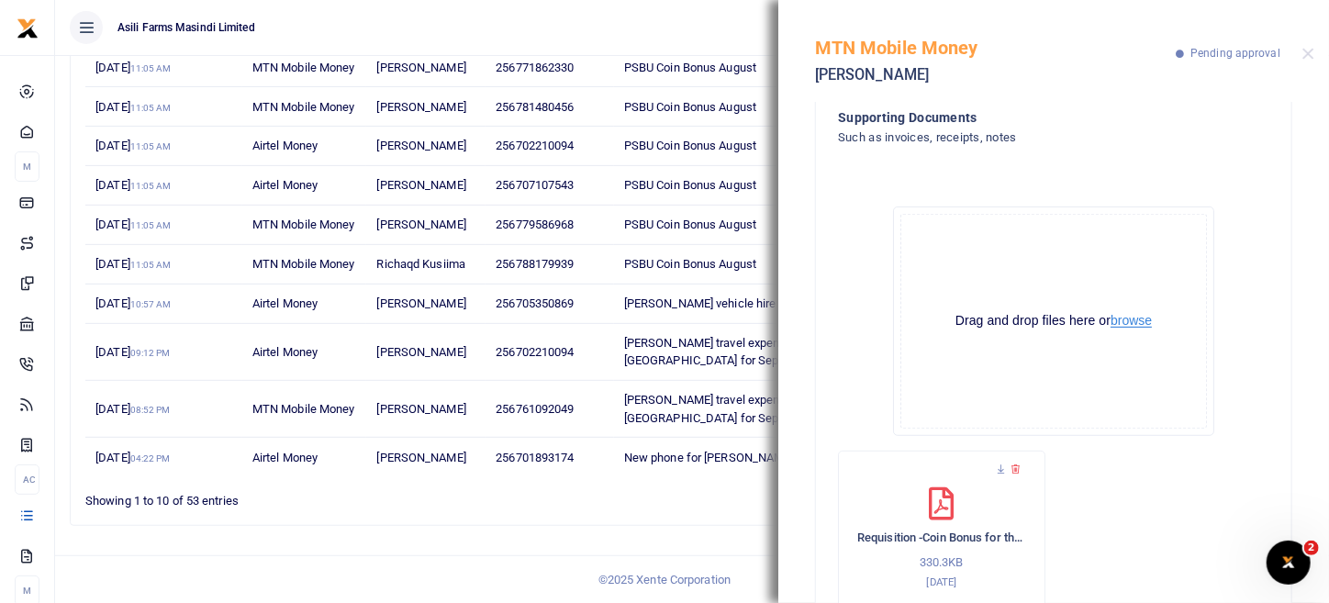
scroll to position [475, 0]
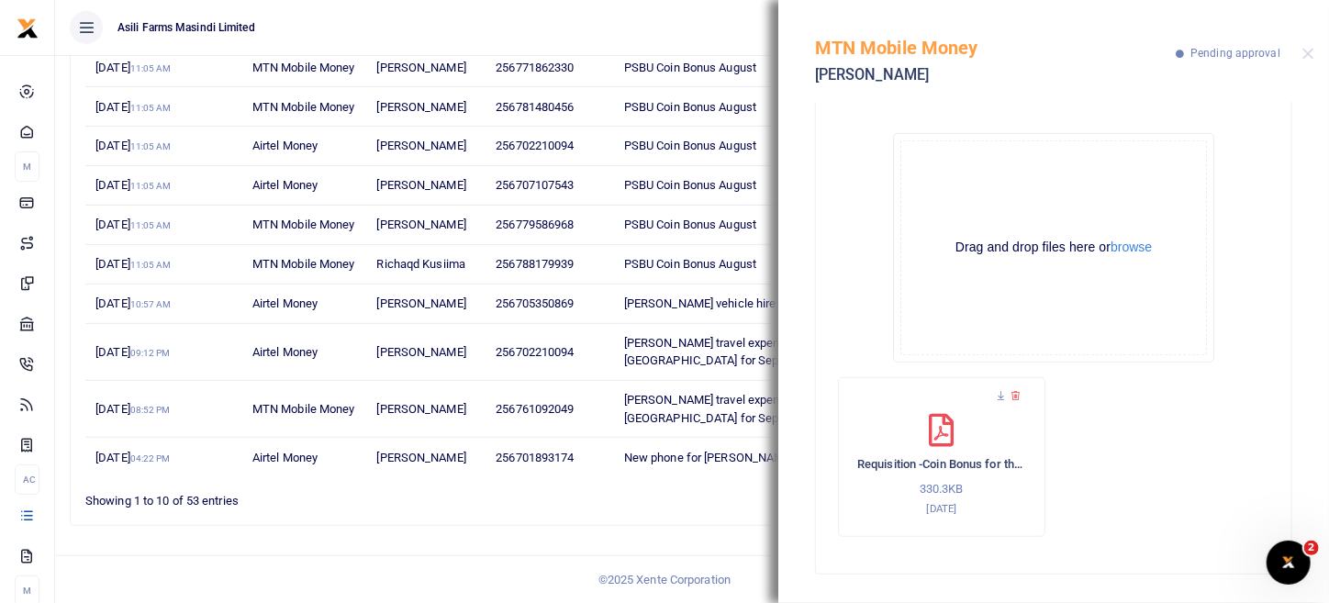
click at [1316, 56] on div "MTN Mobile Money Janet Akao Pending approval" at bounding box center [1053, 51] width 551 height 102
click at [1311, 55] on button "Close" at bounding box center [1308, 54] width 12 height 12
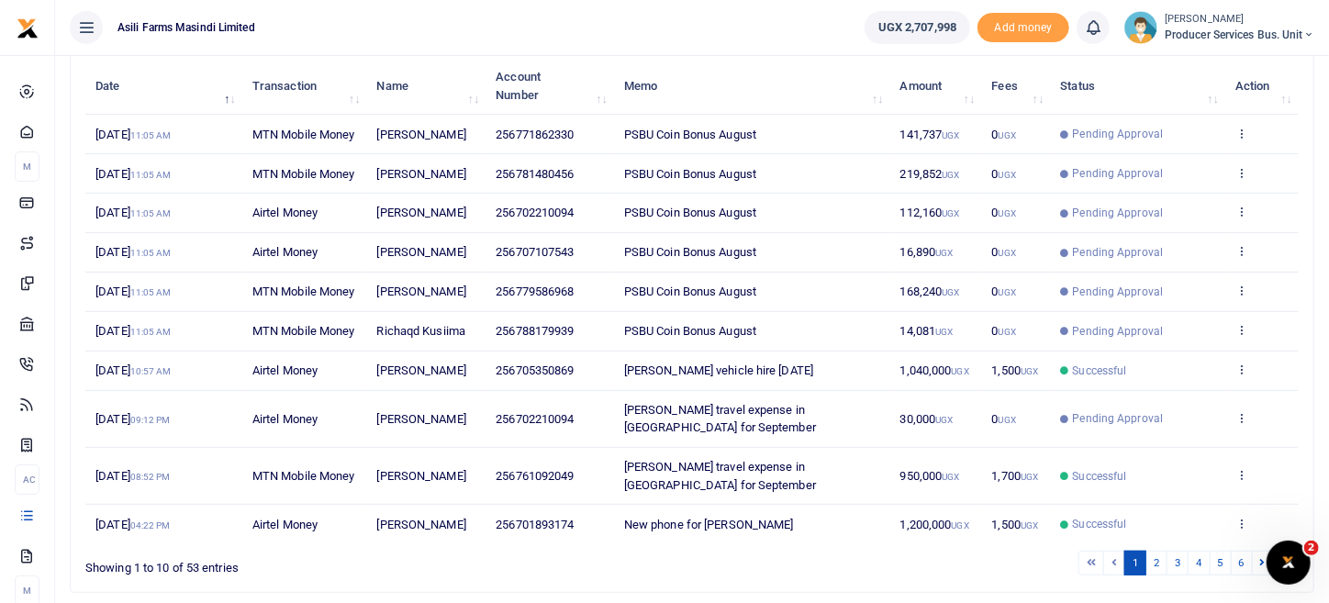
scroll to position [196, 0]
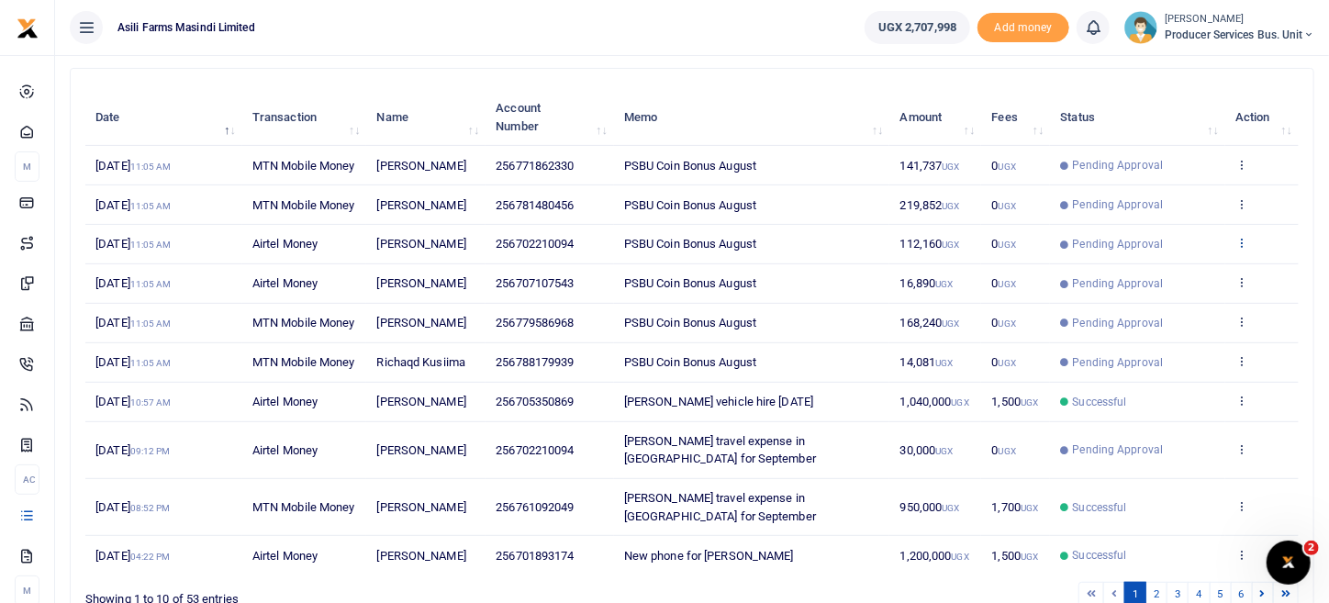
click at [1244, 249] on icon at bounding box center [1241, 242] width 12 height 13
click at [1183, 307] on link "View details" at bounding box center [1174, 309] width 145 height 26
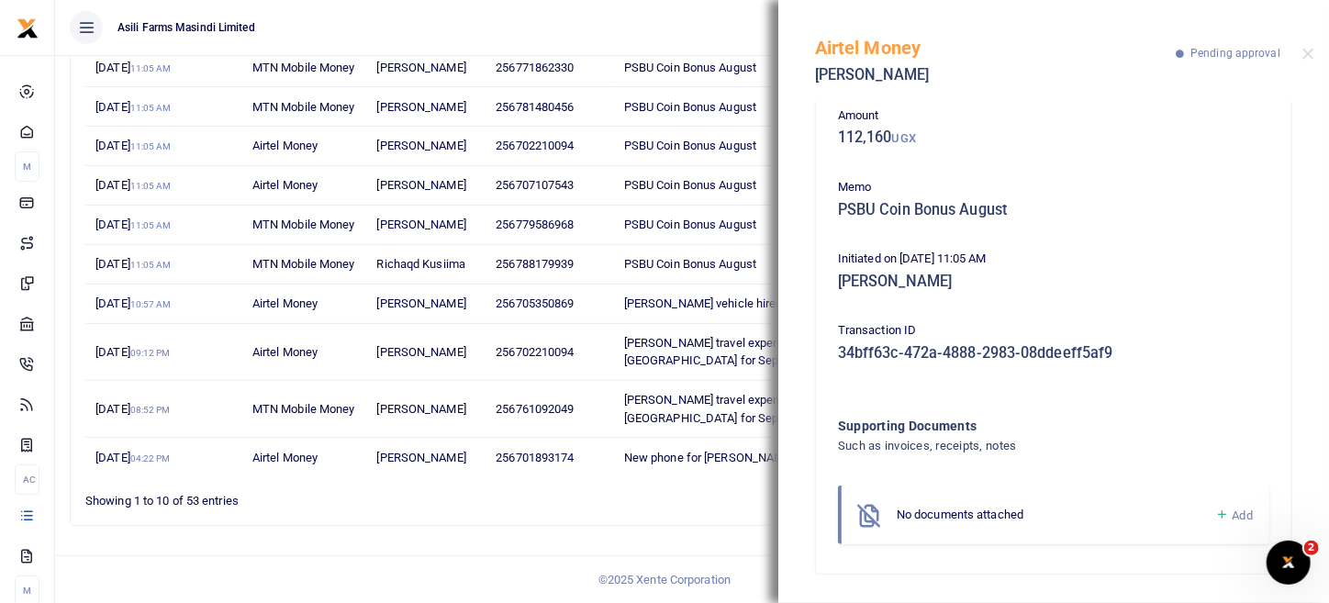
scroll to position [379, 0]
click at [1233, 518] on span "Add" at bounding box center [1243, 515] width 20 height 14
click at [1215, 515] on icon at bounding box center [1222, 515] width 14 height 17
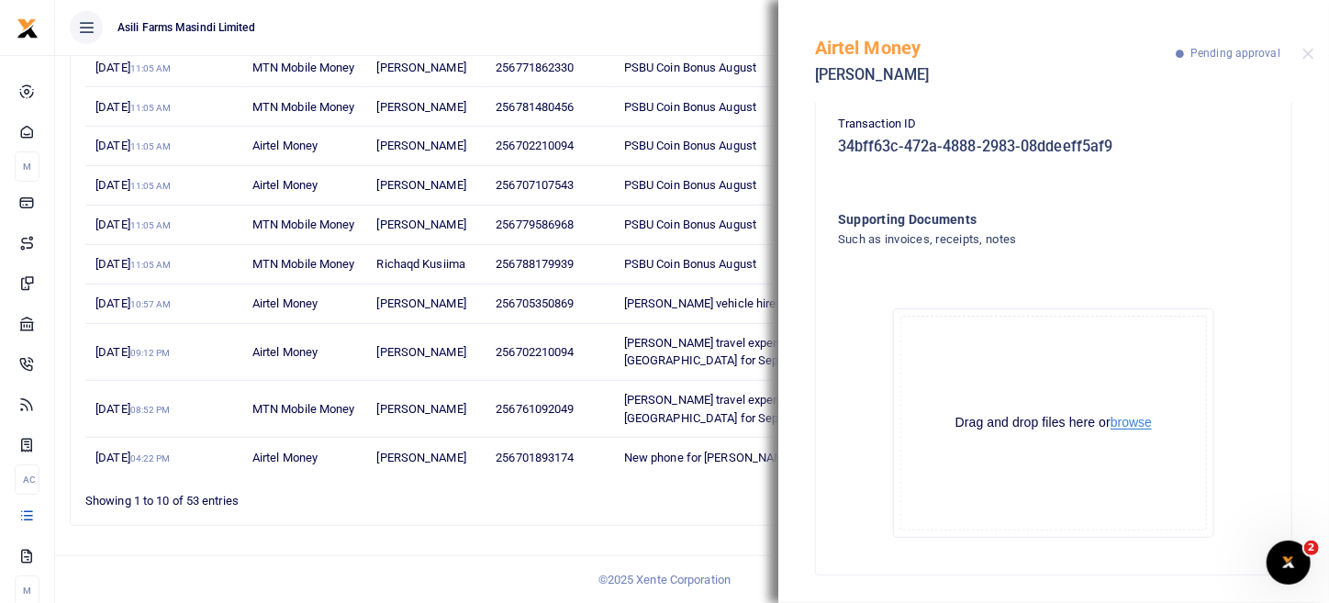
click at [1139, 420] on button "browse" at bounding box center [1130, 423] width 41 height 14
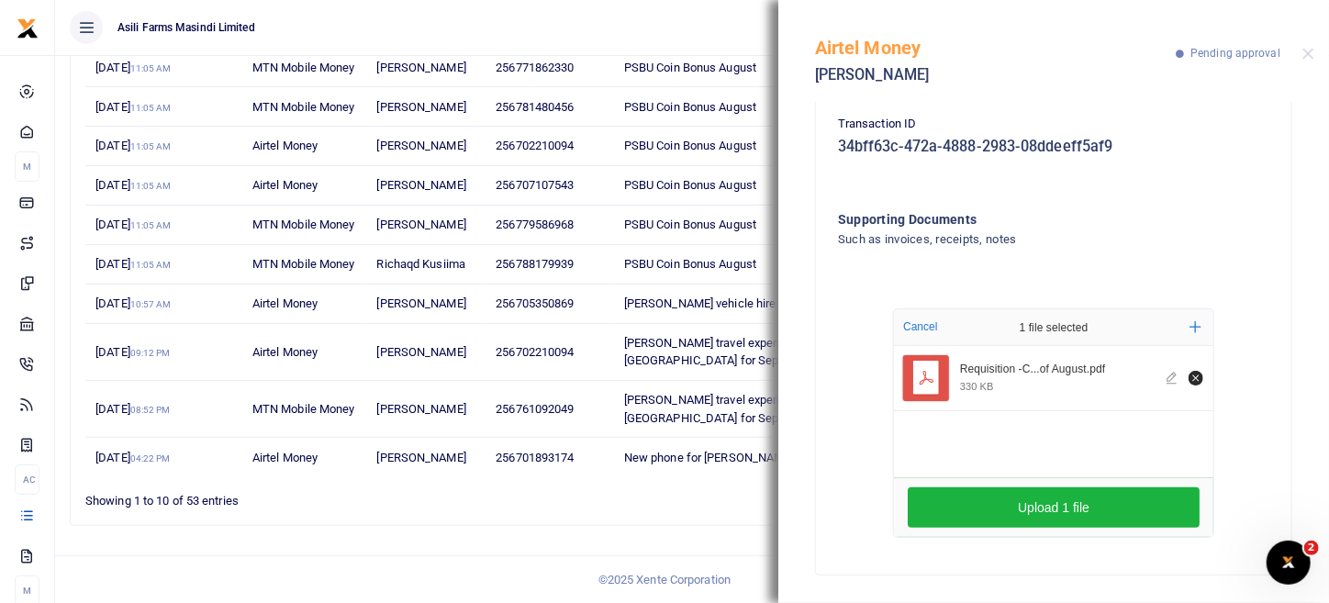
click at [1029, 531] on div "Upload 1 file" at bounding box center [1053, 507] width 319 height 59
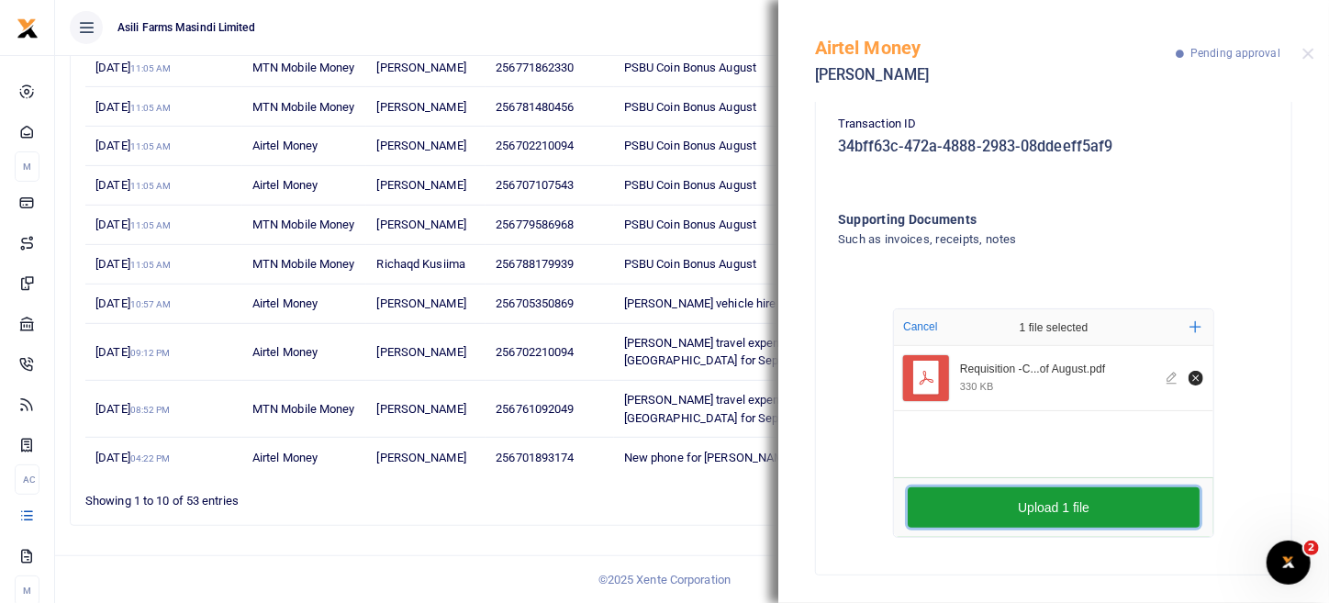
click at [1041, 516] on button "Upload 1 file" at bounding box center [1054, 507] width 292 height 40
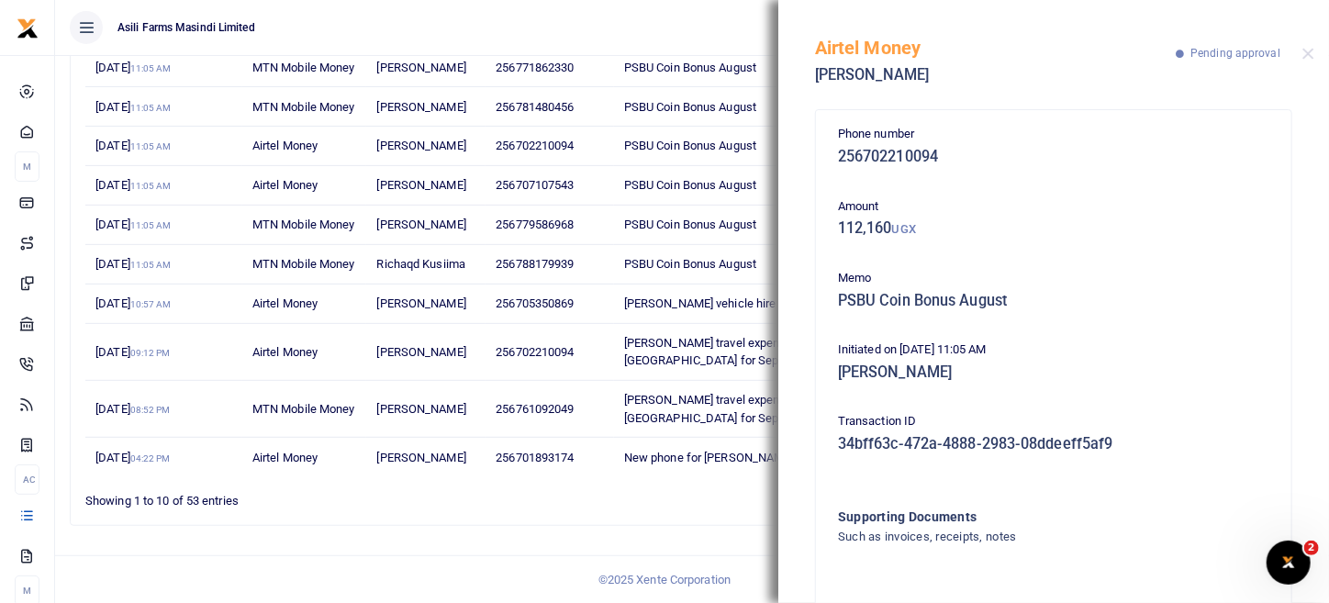
scroll to position [0, 0]
click at [1312, 50] on button "Close" at bounding box center [1308, 54] width 12 height 12
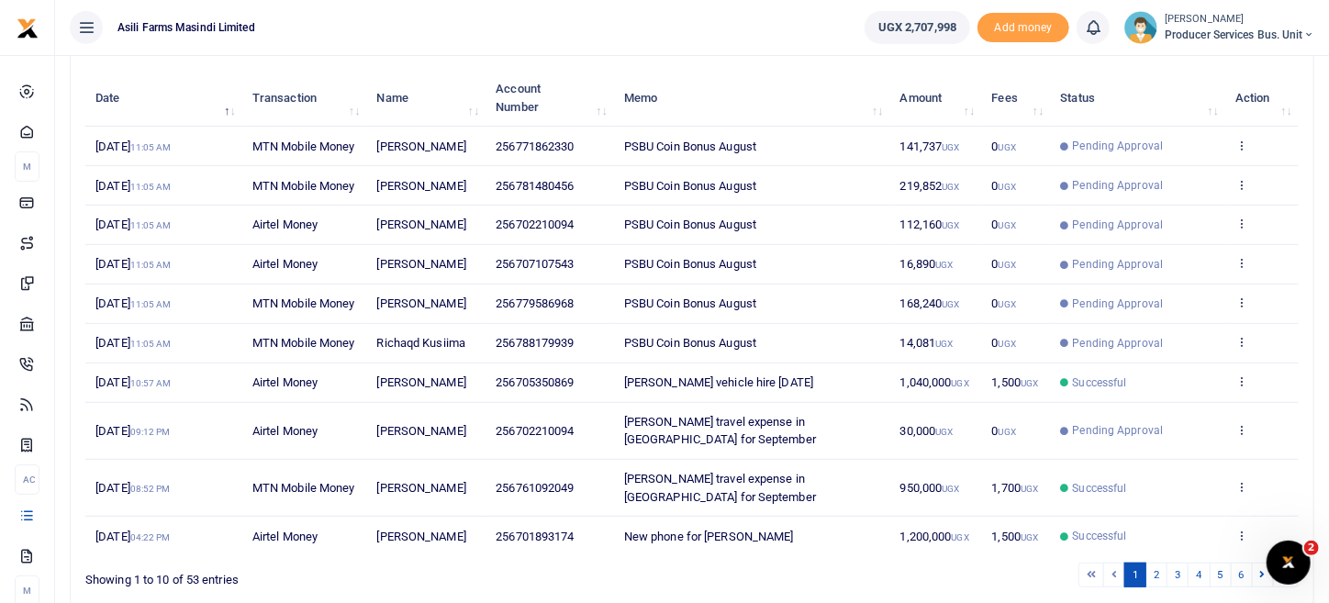
scroll to position [196, 0]
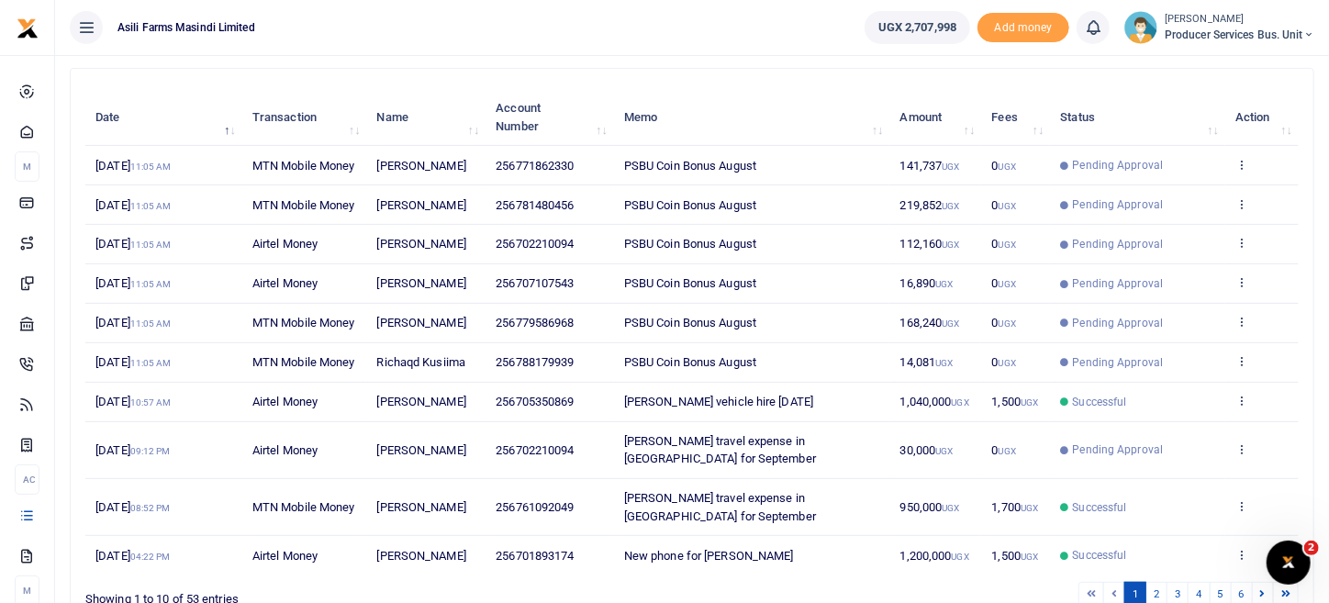
click at [1233, 304] on td "View details Send again" at bounding box center [1261, 283] width 73 height 39
click at [1242, 304] on td "View details Send again" at bounding box center [1261, 283] width 73 height 39
click at [1245, 288] on icon at bounding box center [1241, 281] width 12 height 13
click at [1211, 355] on link "View details" at bounding box center [1174, 357] width 145 height 26
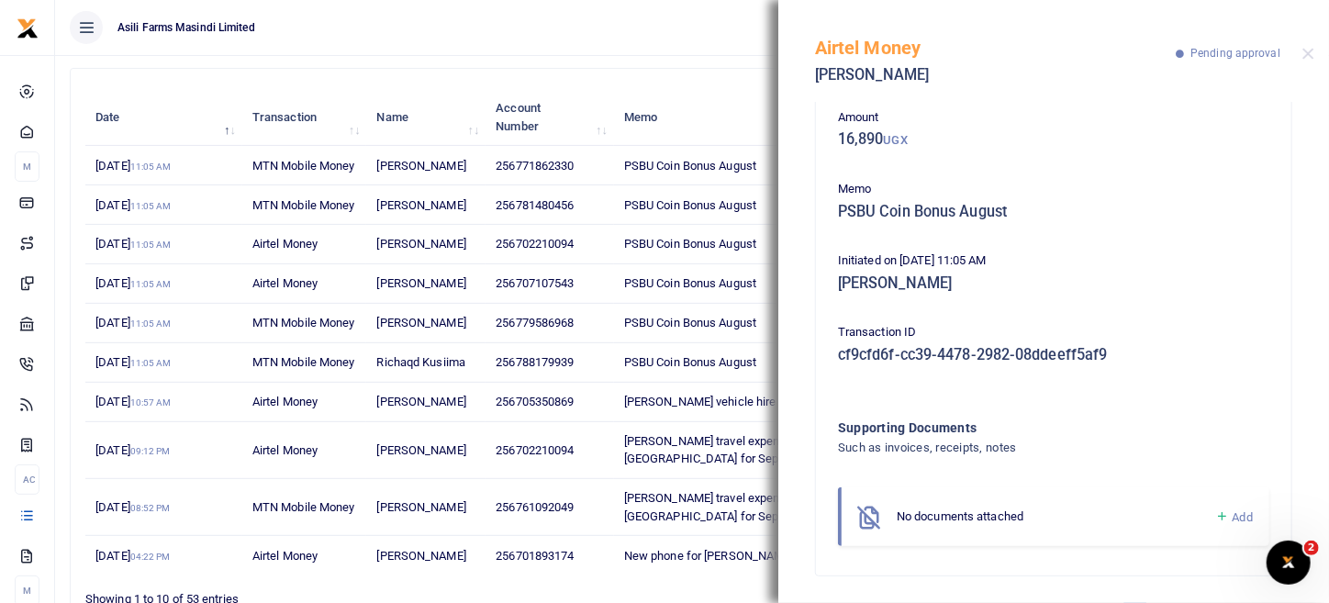
scroll to position [94, 0]
click at [1226, 523] on link "Add" at bounding box center [1234, 515] width 38 height 21
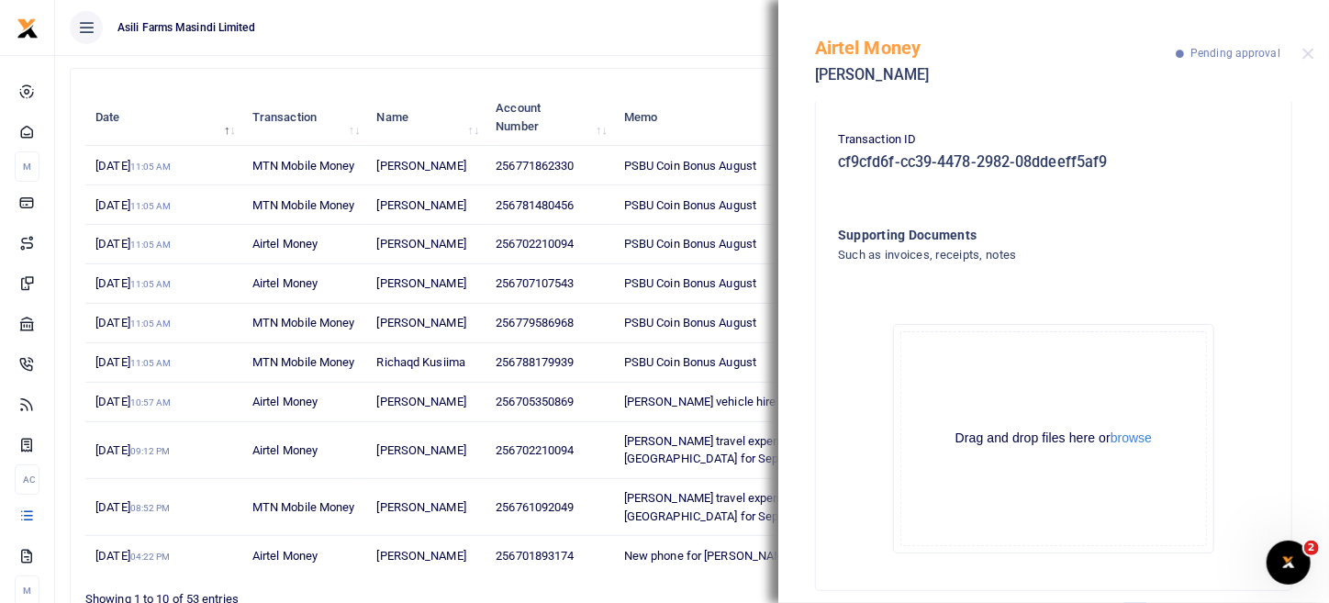
scroll to position [300, 0]
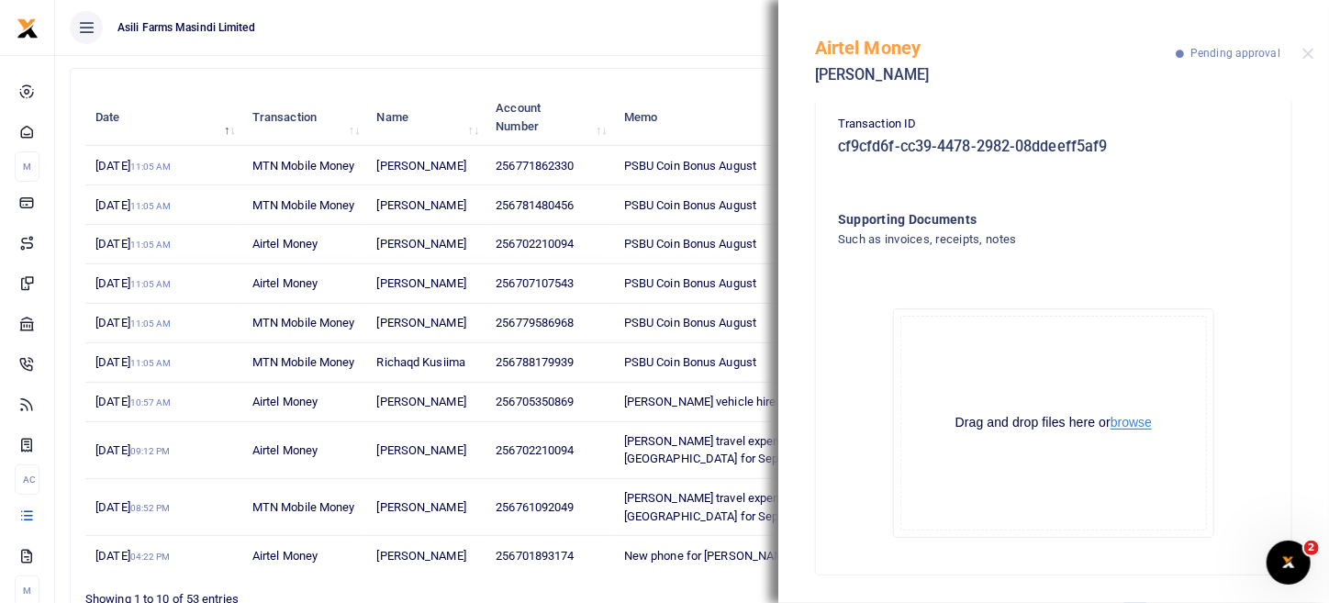
click at [1136, 416] on button "browse" at bounding box center [1130, 423] width 41 height 14
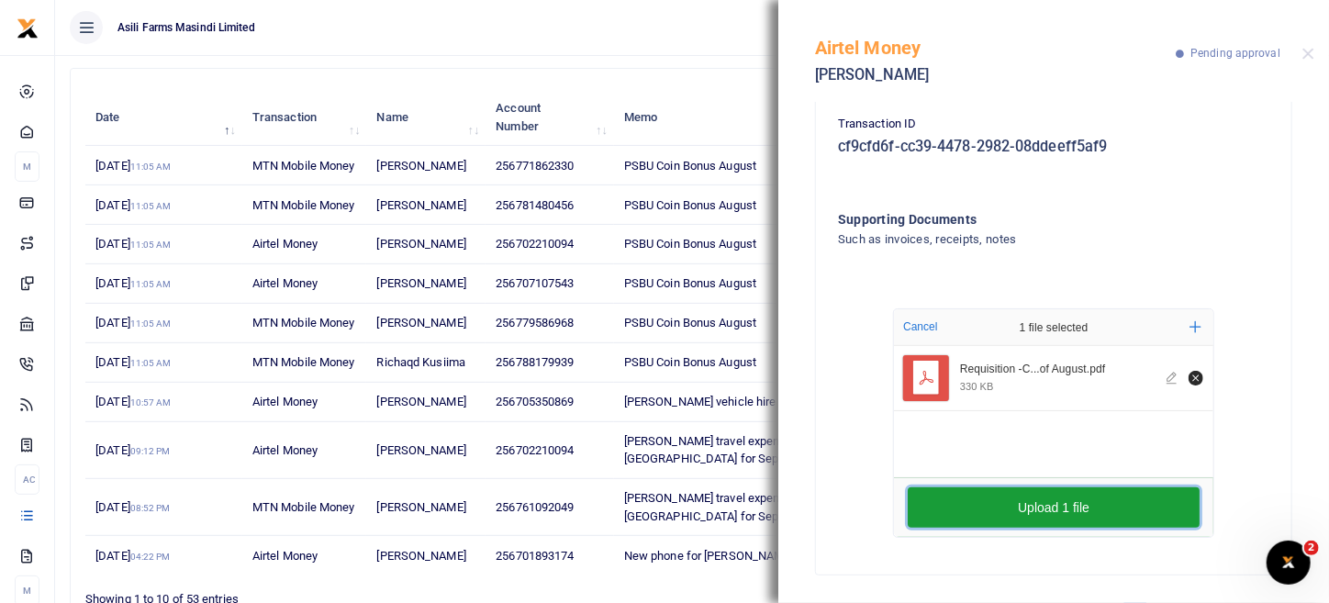
click at [1098, 508] on button "Upload 1 file" at bounding box center [1054, 507] width 292 height 40
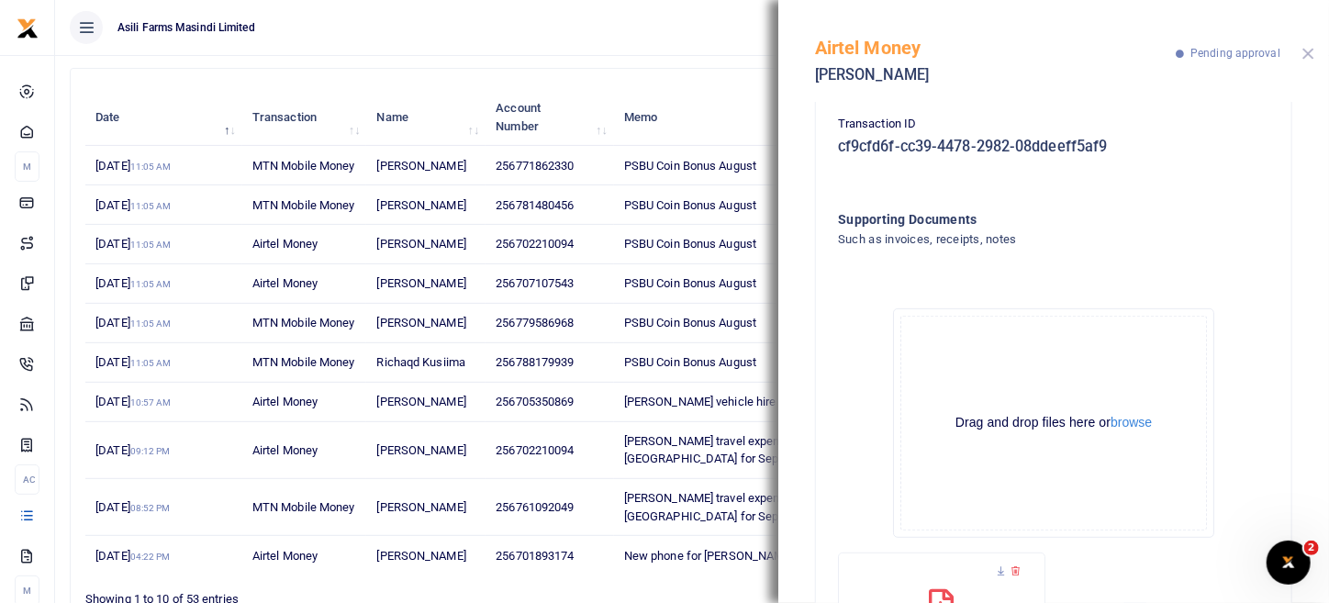
click at [1311, 53] on button "Close" at bounding box center [1308, 54] width 12 height 12
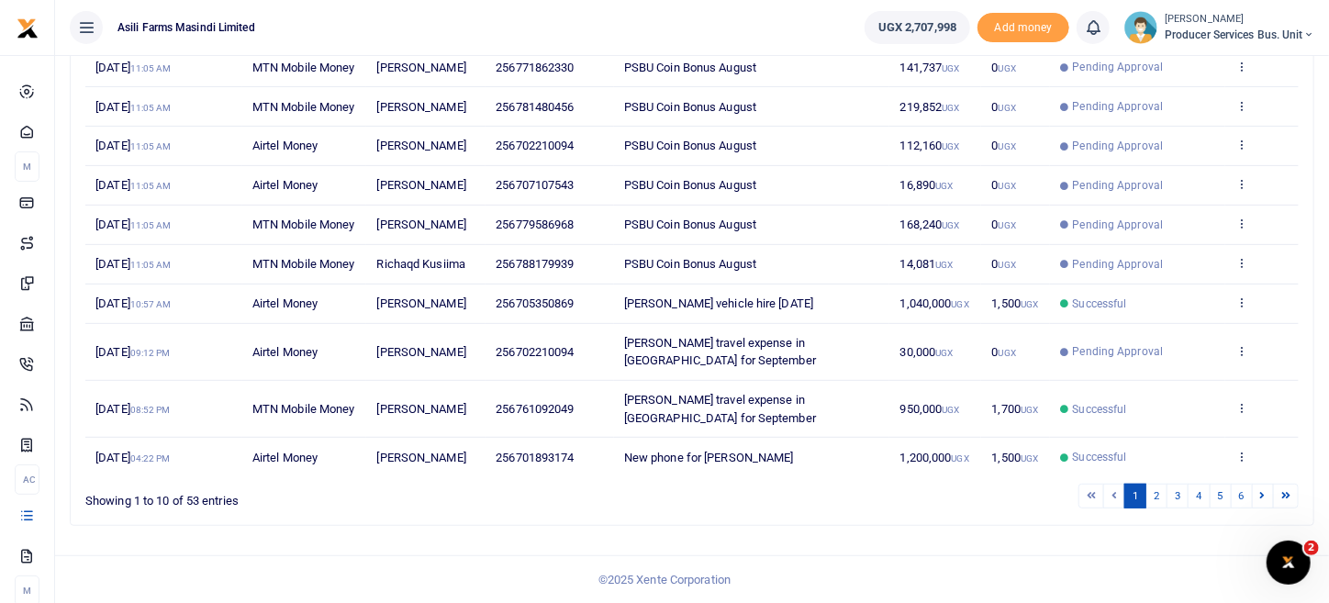
scroll to position [379, 0]
click at [1239, 217] on icon at bounding box center [1241, 223] width 12 height 13
click at [1195, 295] on div "View details Send again" at bounding box center [1174, 336] width 147 height 83
click at [1236, 217] on icon at bounding box center [1241, 223] width 12 height 13
click at [1151, 303] on link "View details" at bounding box center [1174, 316] width 145 height 26
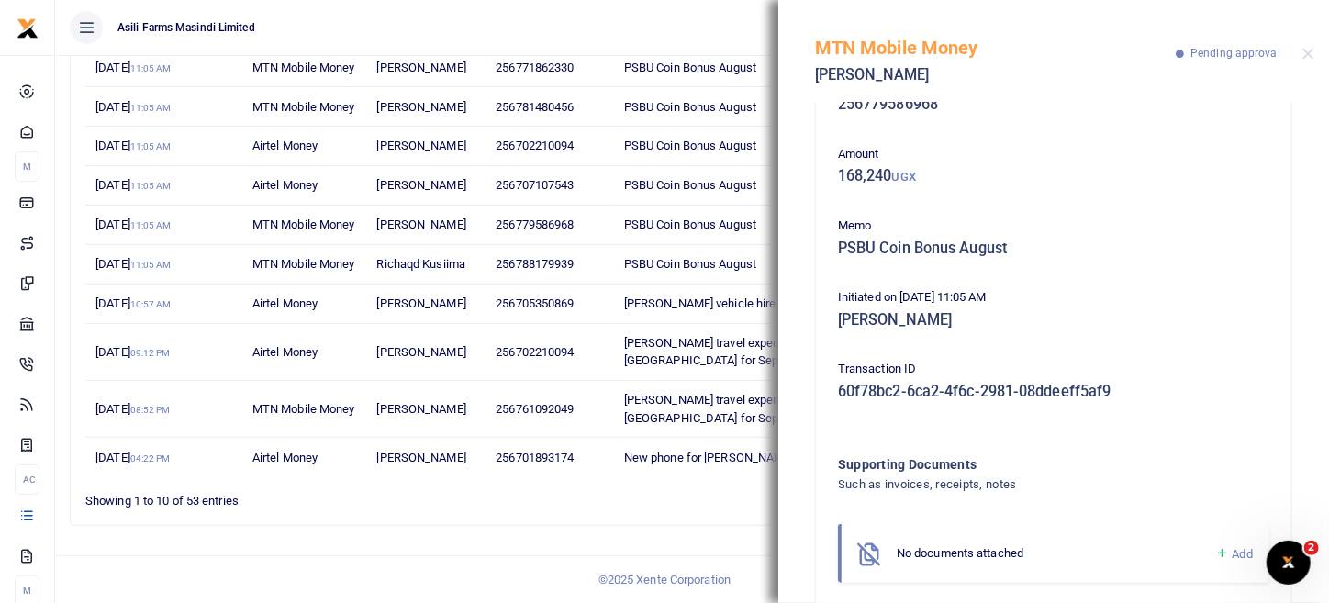
scroll to position [94, 0]
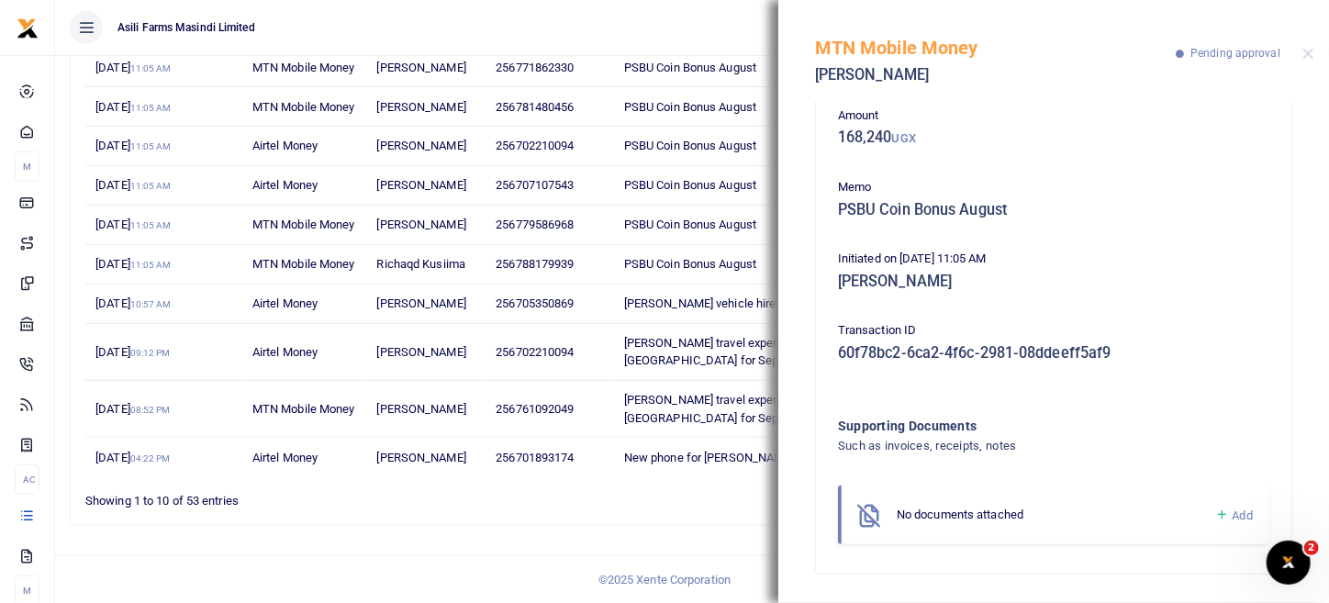
click at [1215, 510] on link "Add" at bounding box center [1234, 515] width 38 height 21
click at [1233, 519] on span "Add" at bounding box center [1243, 515] width 20 height 14
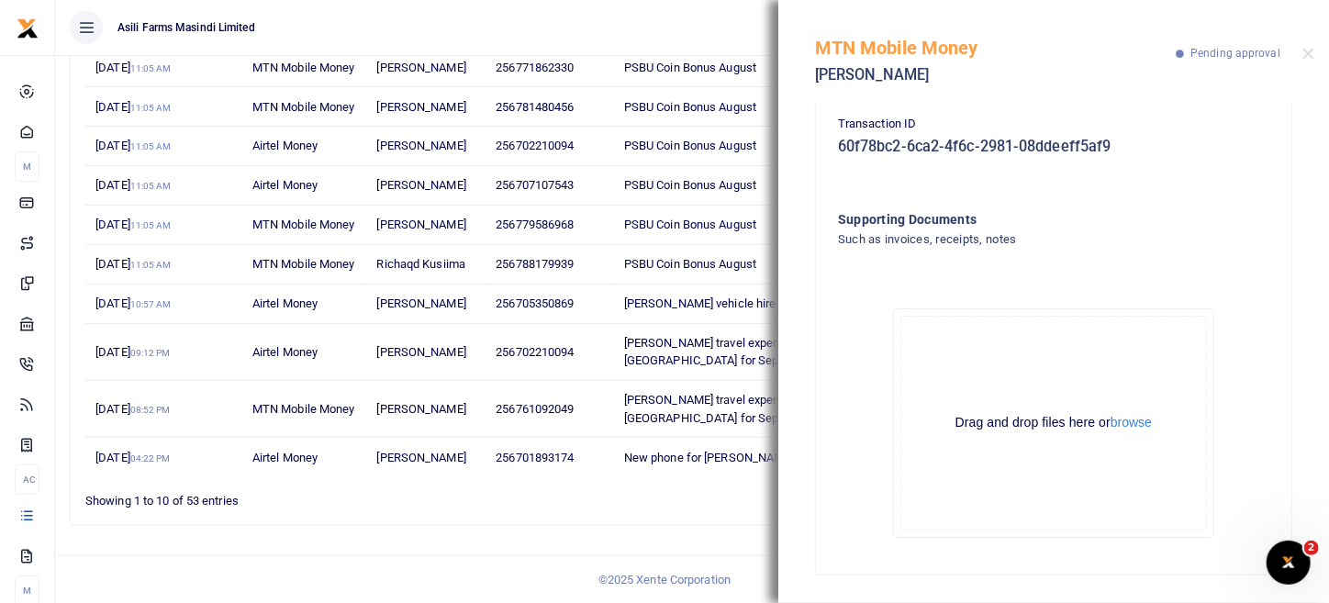
click at [1127, 431] on div "Drag and drop files here or browse Powered by Uppy" at bounding box center [1053, 423] width 307 height 215
click at [1132, 423] on button "browse" at bounding box center [1130, 423] width 41 height 14
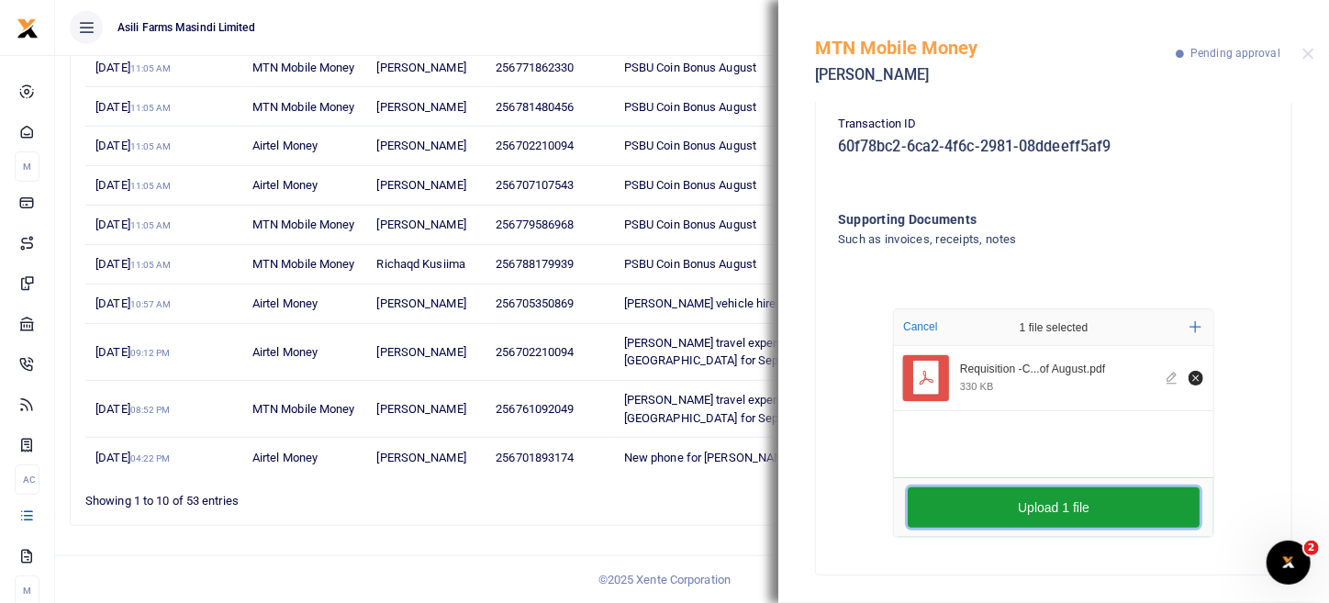
click at [1045, 502] on button "Upload 1 file" at bounding box center [1054, 507] width 292 height 40
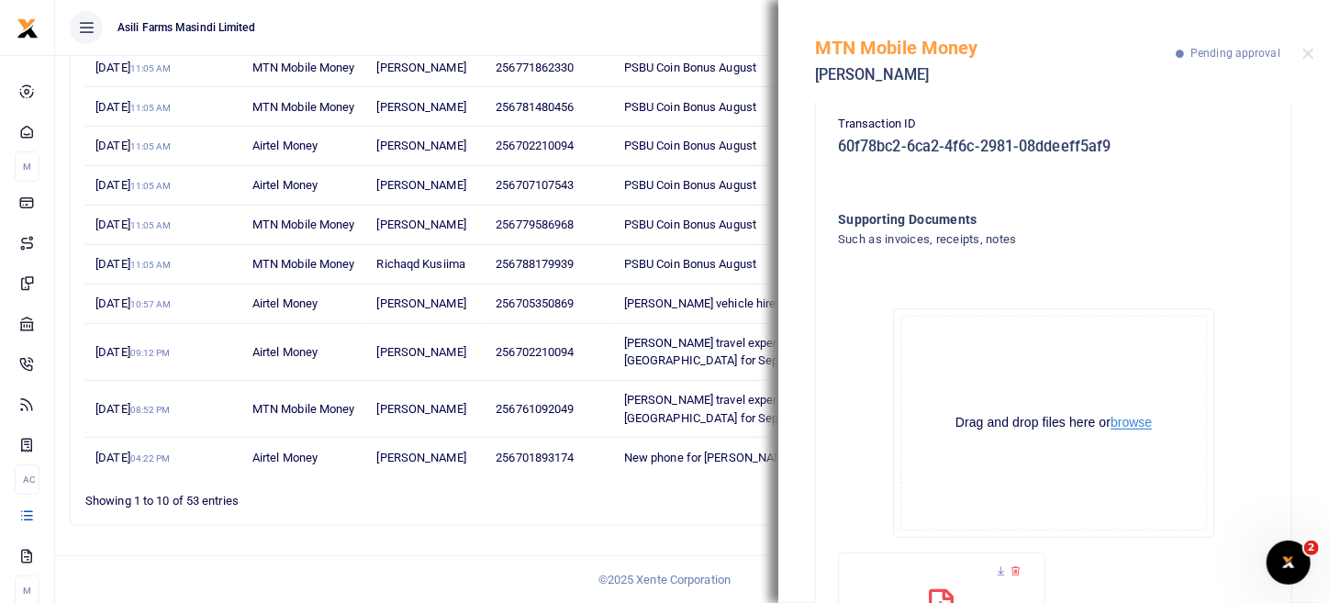
scroll to position [475, 0]
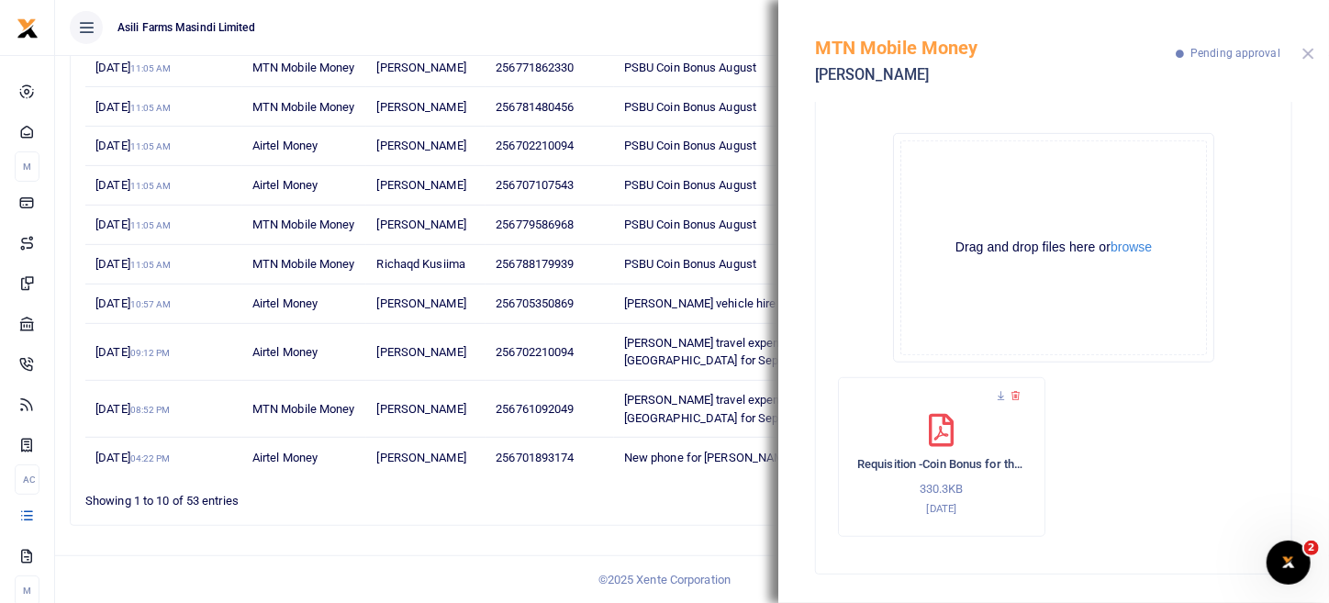
drag, startPoint x: 1311, startPoint y: 48, endPoint x: 1302, endPoint y: 62, distance: 17.3
click at [1311, 49] on button "Close" at bounding box center [1308, 54] width 12 height 12
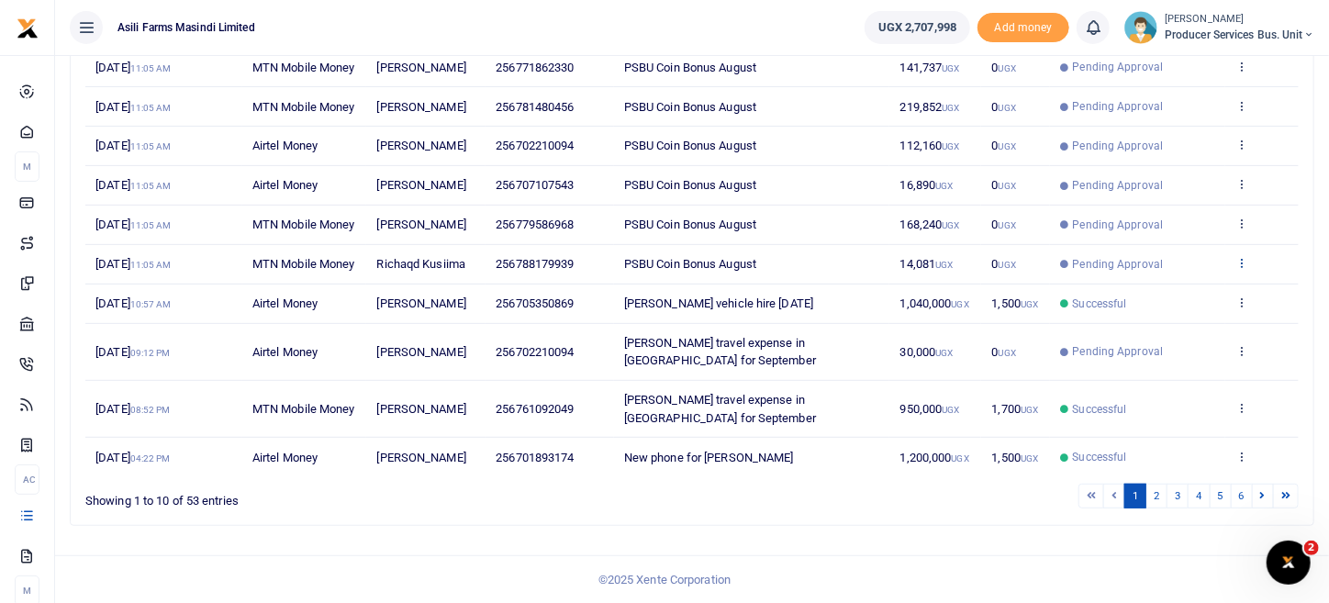
click at [1243, 259] on icon at bounding box center [1241, 262] width 12 height 13
click at [1198, 360] on link "View details" at bounding box center [1174, 373] width 145 height 26
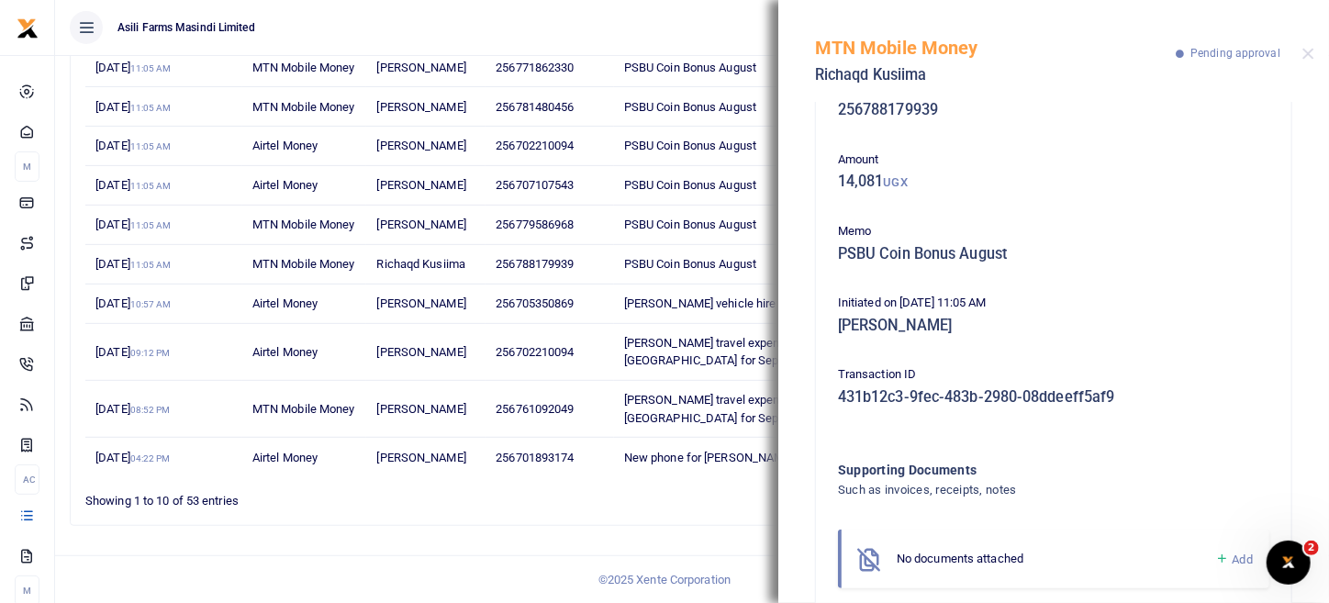
scroll to position [94, 0]
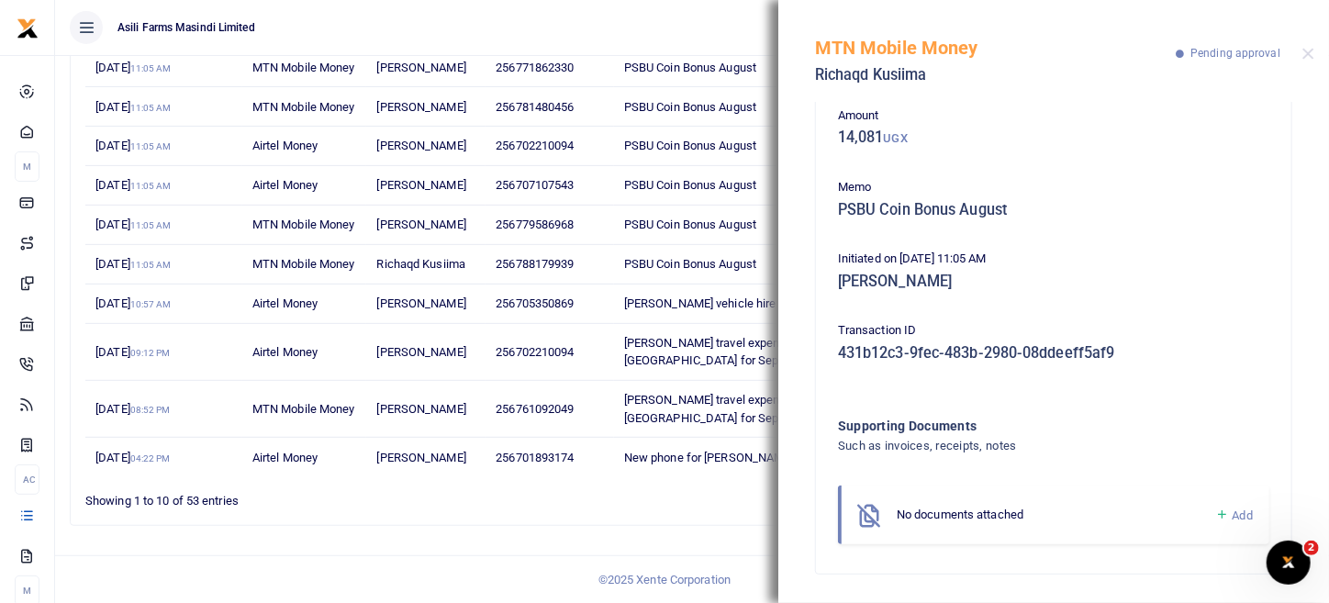
click at [1233, 508] on span "Add" at bounding box center [1243, 515] width 20 height 14
click at [1215, 513] on icon at bounding box center [1222, 515] width 14 height 17
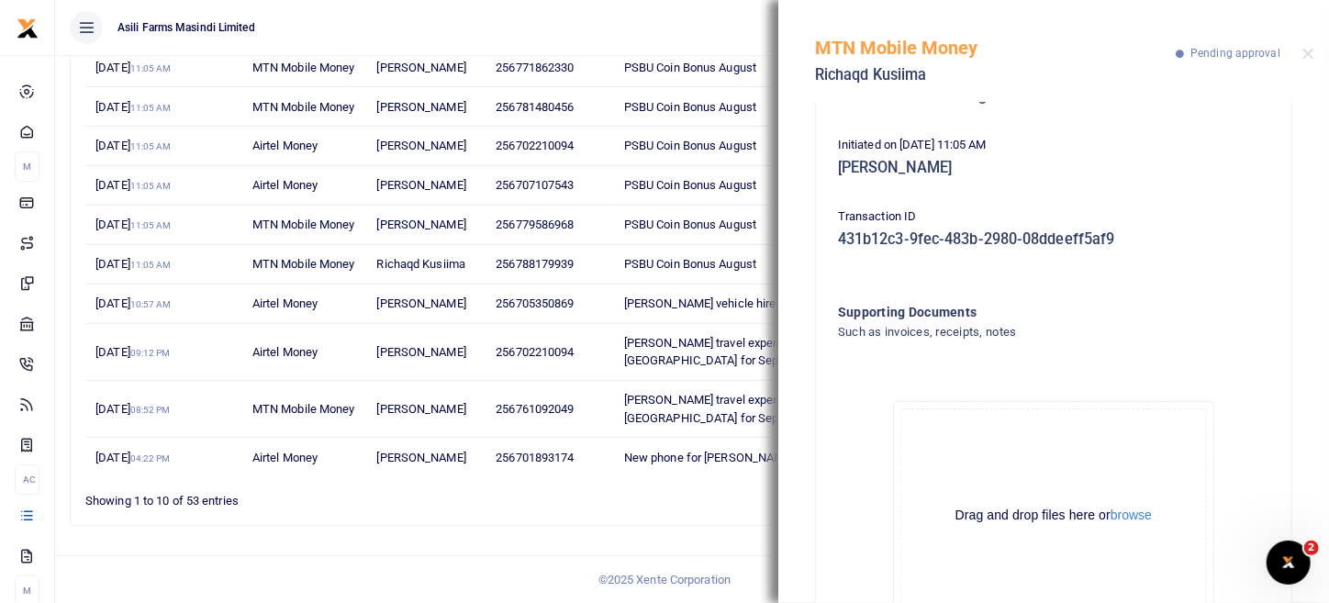
scroll to position [300, 0]
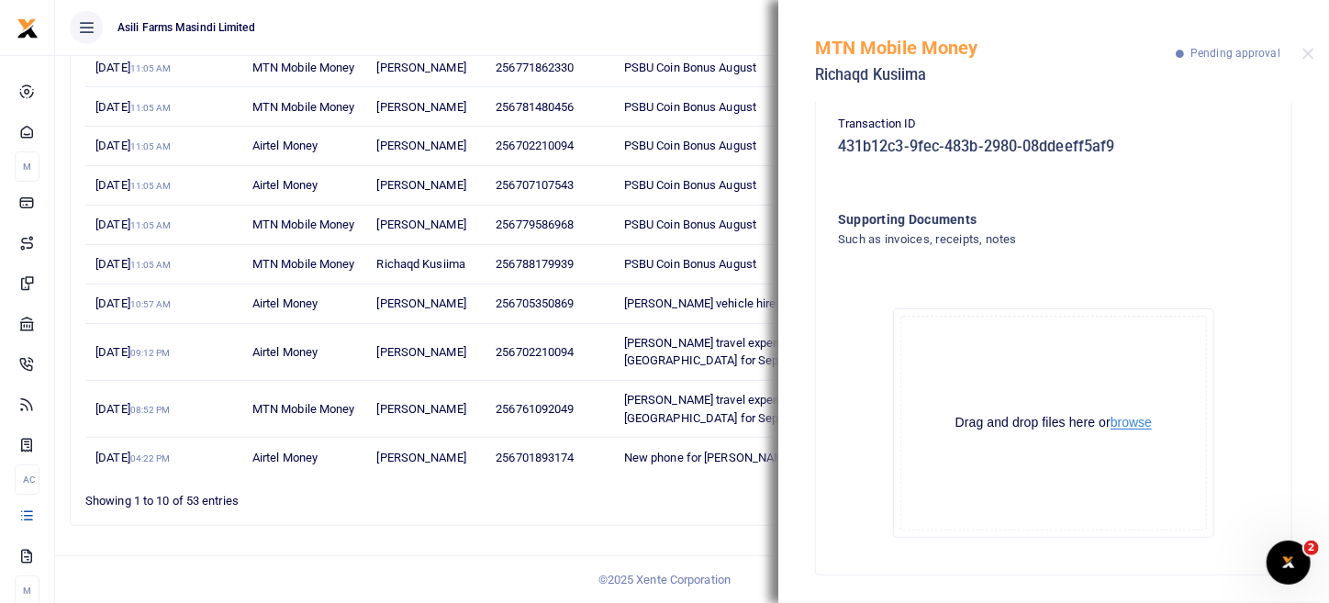
click at [1121, 421] on button "browse" at bounding box center [1130, 423] width 41 height 14
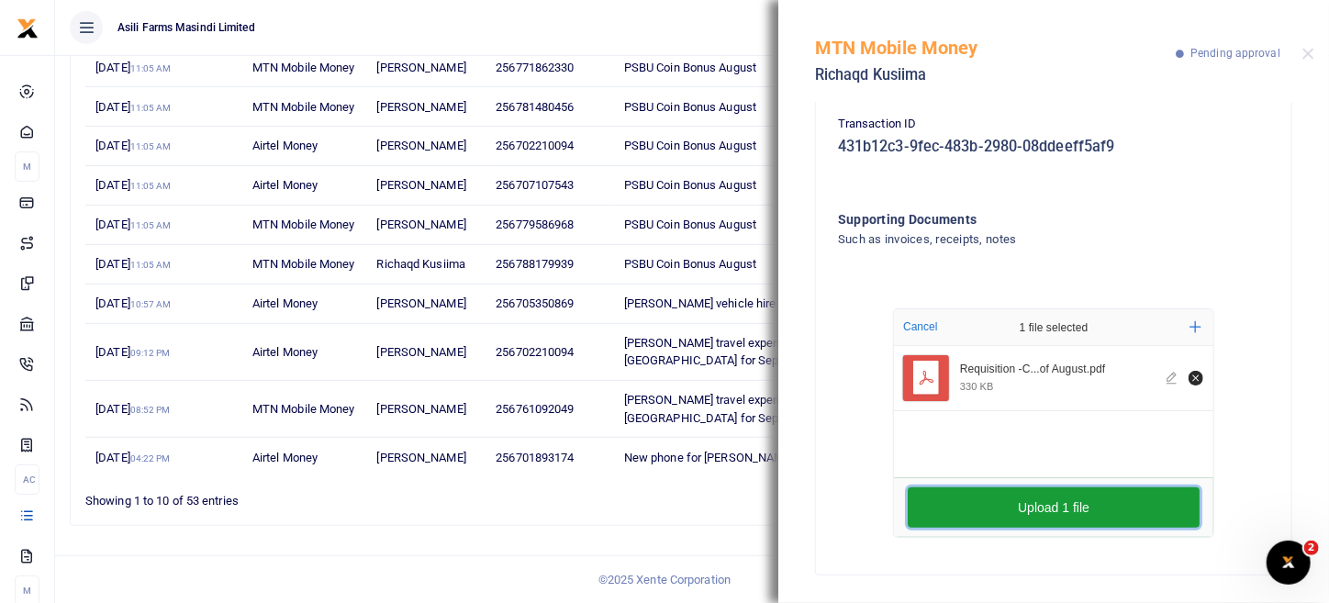
click at [981, 508] on button "Upload 1 file" at bounding box center [1054, 507] width 292 height 40
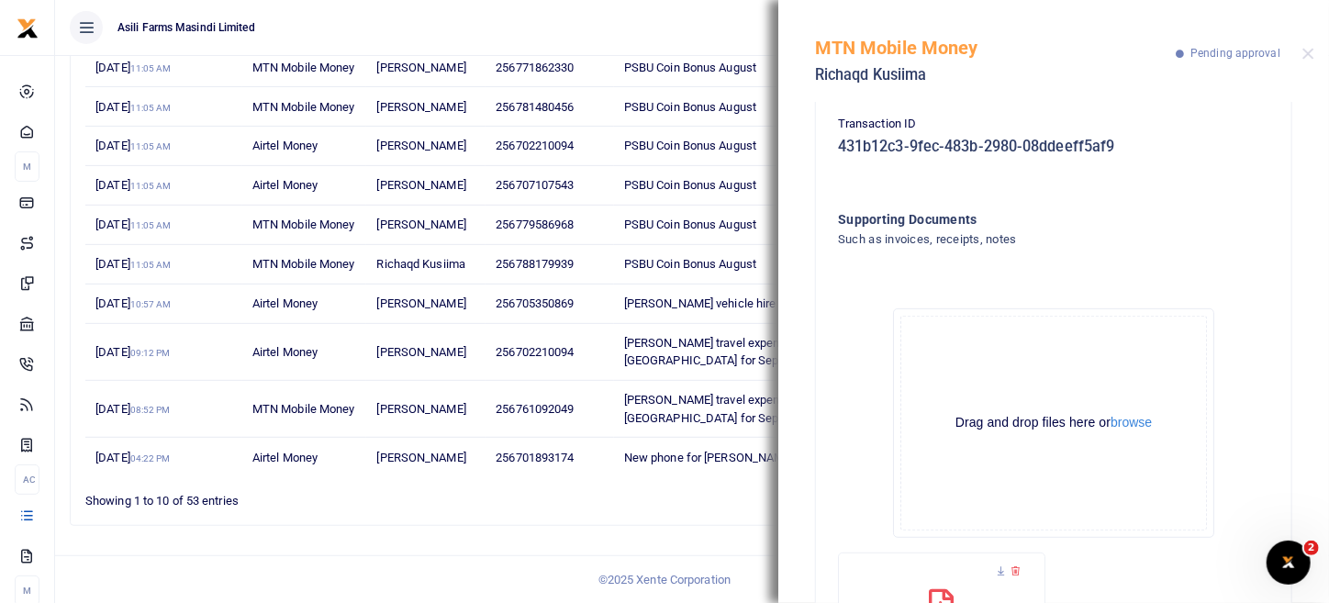
click at [1314, 55] on div "MTN Mobile Money Richaqd Kusiima Pending approval" at bounding box center [1053, 51] width 551 height 102
click at [1311, 53] on button "Close" at bounding box center [1308, 54] width 12 height 12
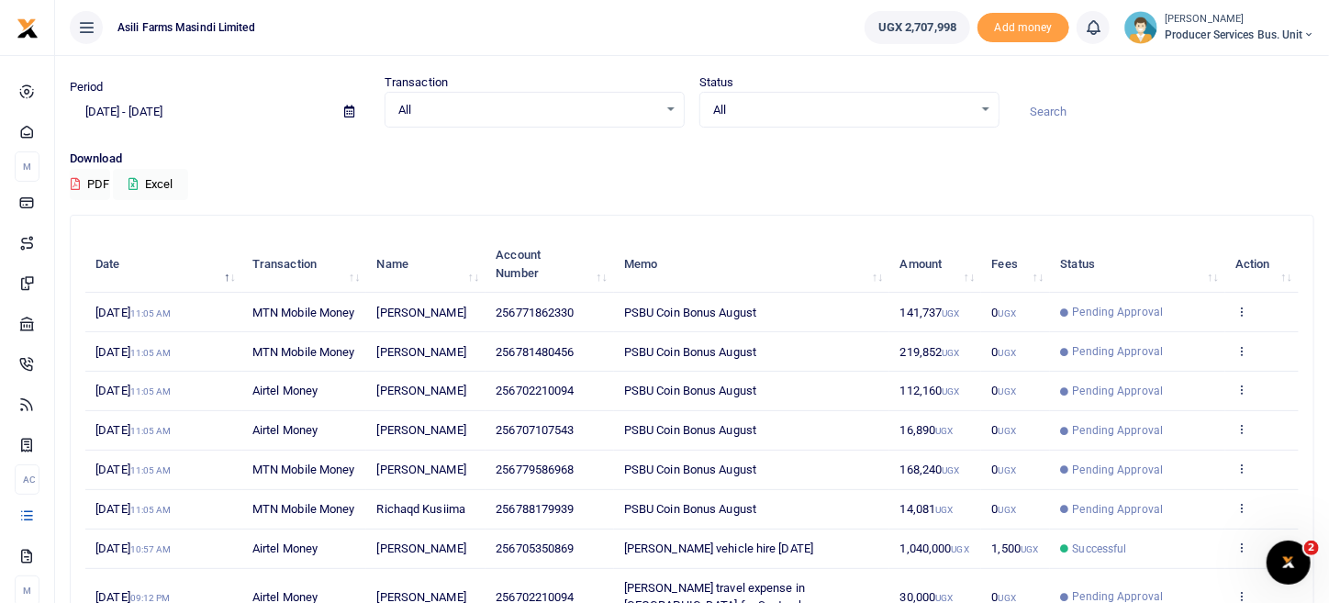
scroll to position [12, 0]
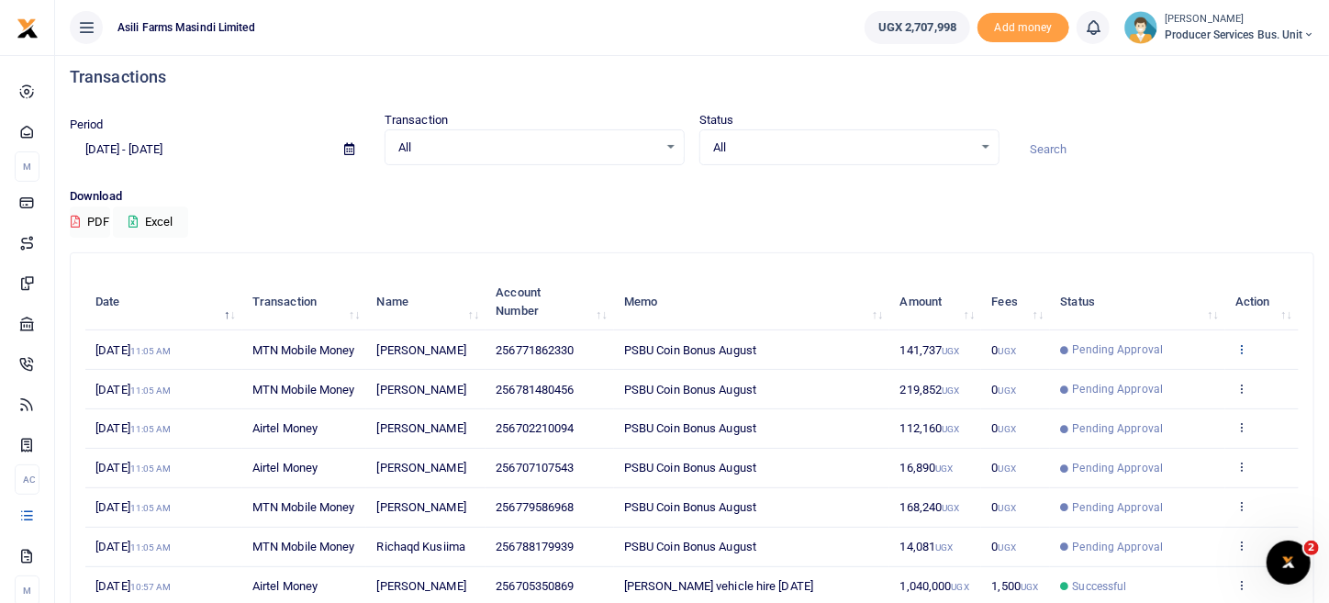
click at [1247, 355] on icon at bounding box center [1241, 348] width 12 height 13
click at [1200, 385] on link "View details" at bounding box center [1174, 388] width 145 height 26
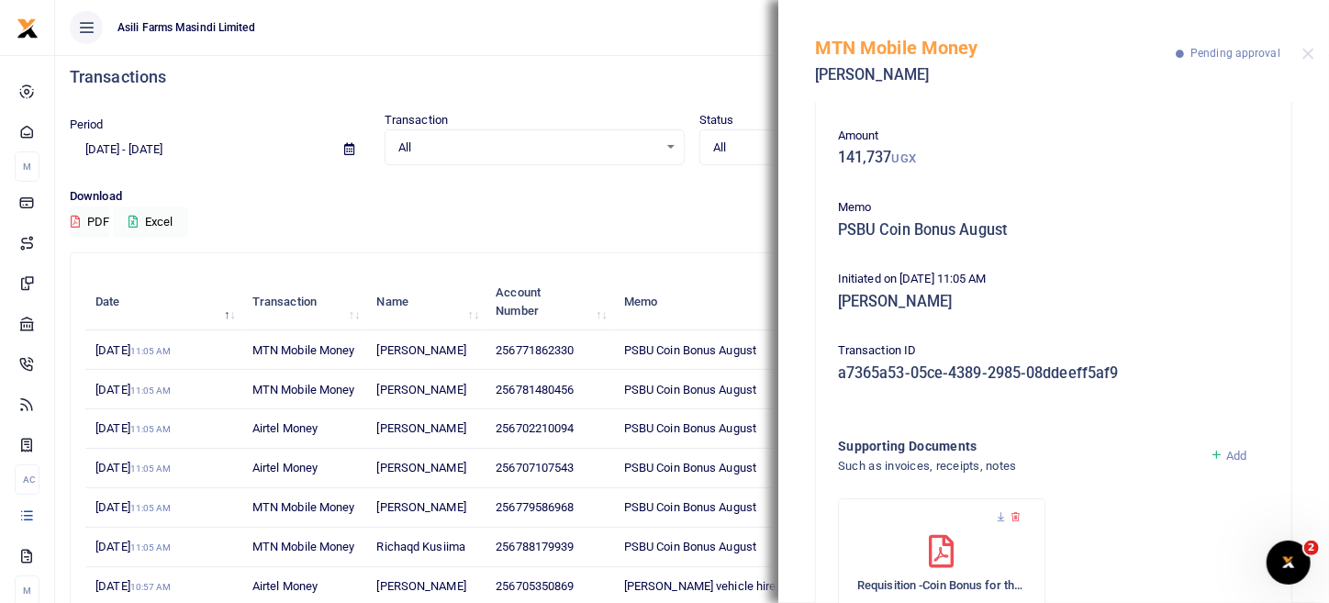
scroll to position [172, 0]
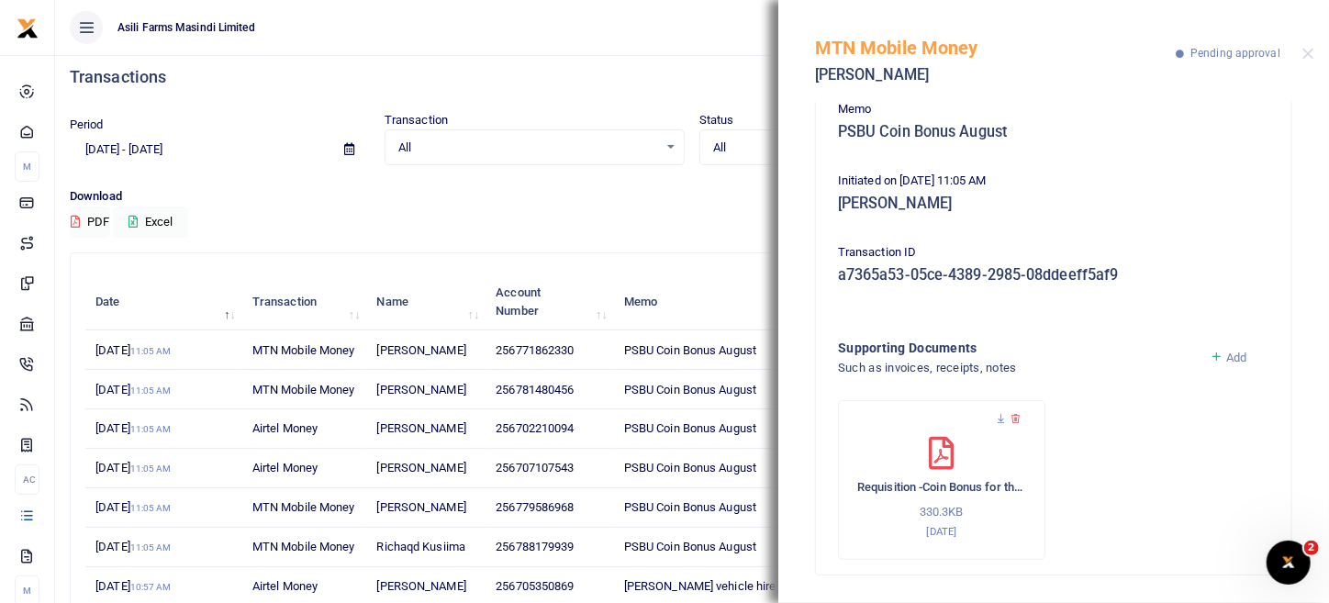
click at [1322, 39] on div "MTN Mobile Money Naomi Mirembe Pending approval" at bounding box center [1053, 51] width 551 height 102
drag, startPoint x: 1310, startPoint y: 54, endPoint x: 1292, endPoint y: 359, distance: 305.2
click at [1309, 59] on button "Close" at bounding box center [1308, 54] width 12 height 12
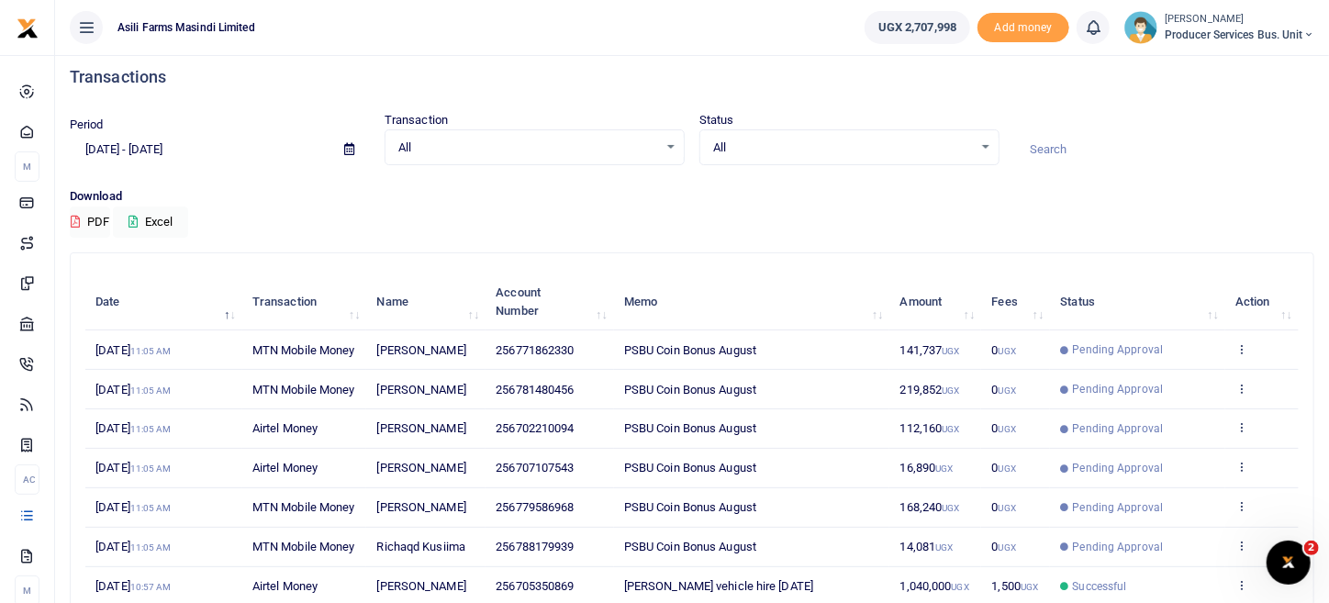
click at [1236, 395] on icon at bounding box center [1241, 388] width 12 height 13
click at [1189, 435] on link "View details" at bounding box center [1174, 445] width 145 height 26
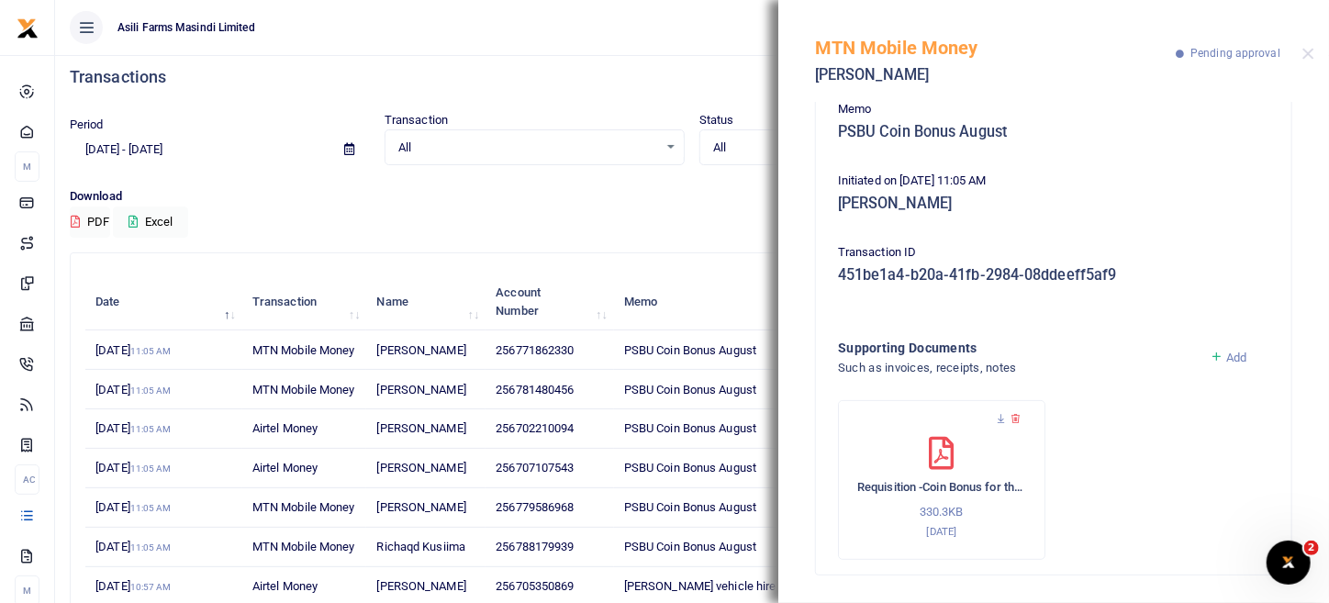
scroll to position [0, 0]
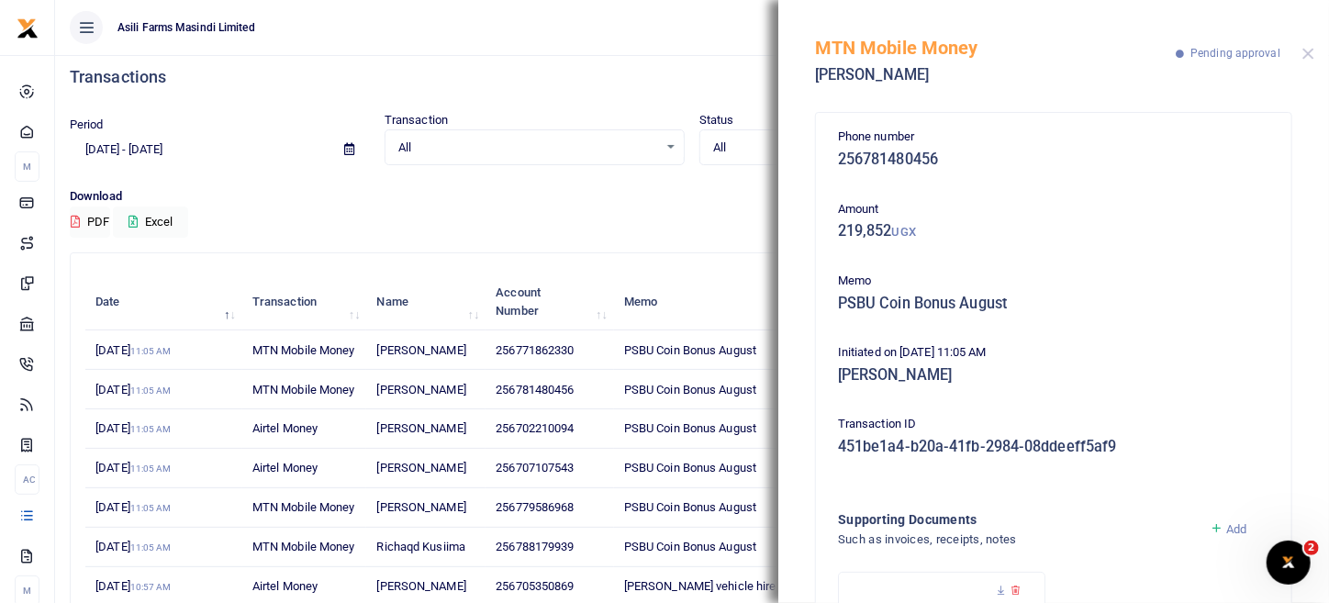
click at [1301, 53] on div "MTN Mobile Money Janet Akao Pending approval" at bounding box center [1053, 51] width 551 height 102
click at [1304, 52] on button "Close" at bounding box center [1308, 54] width 12 height 12
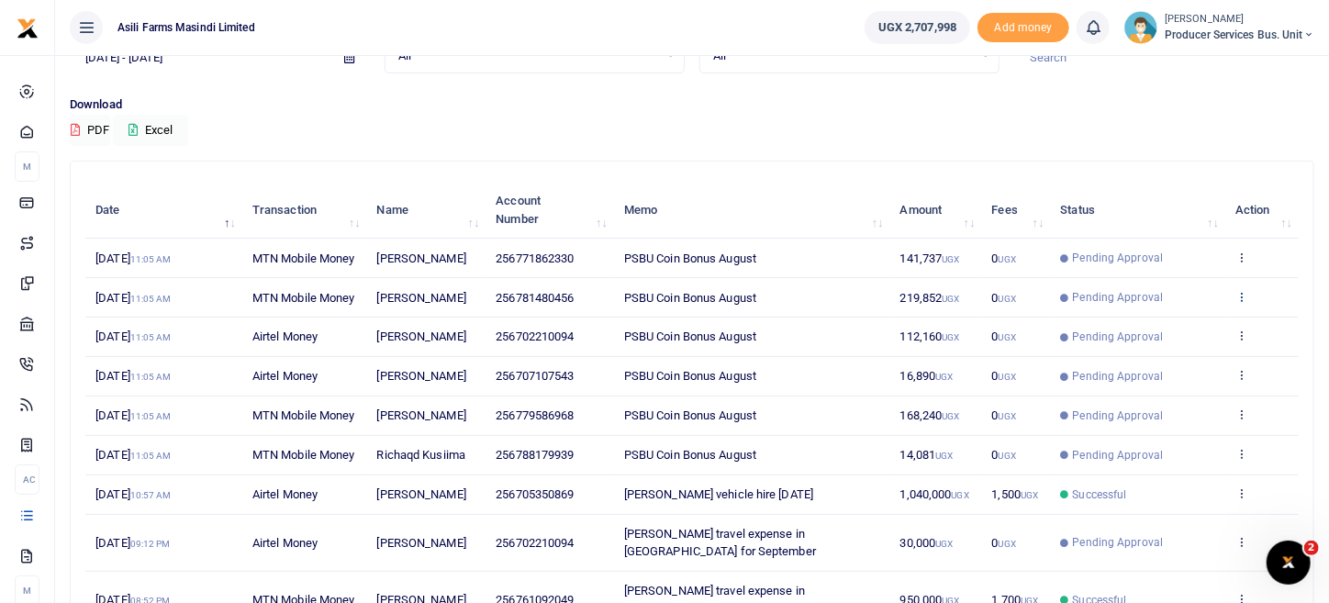
scroll to position [196, 0]
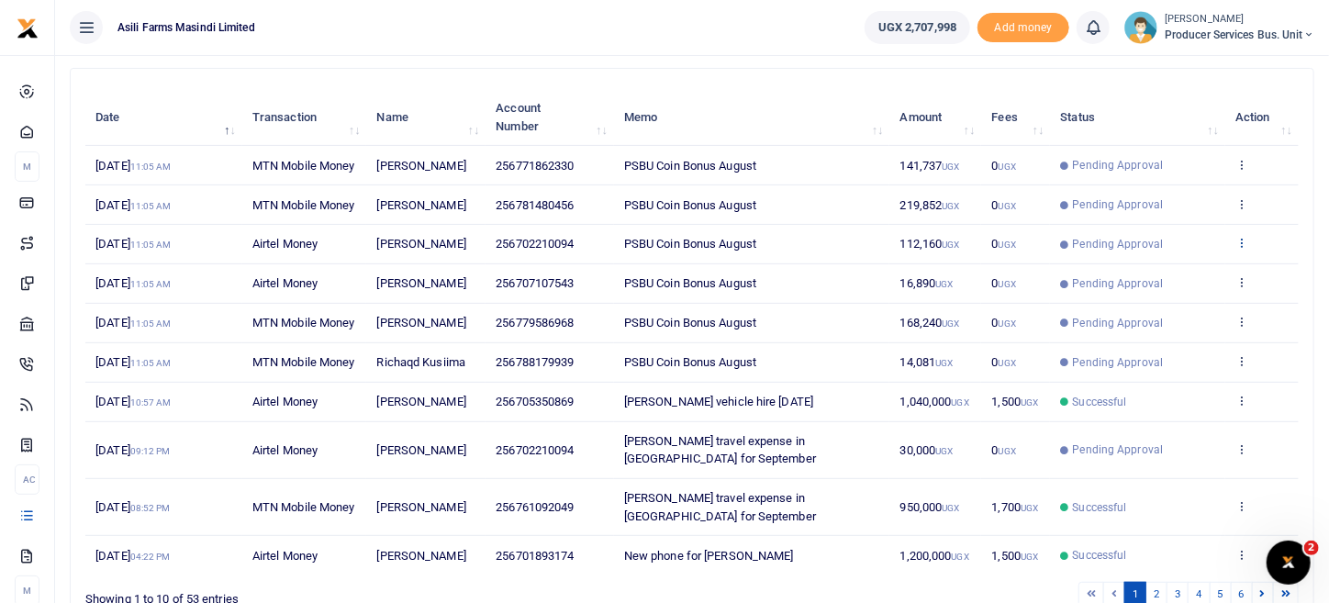
click at [1246, 249] on icon at bounding box center [1241, 242] width 12 height 13
click at [1202, 318] on link "View details" at bounding box center [1174, 309] width 145 height 26
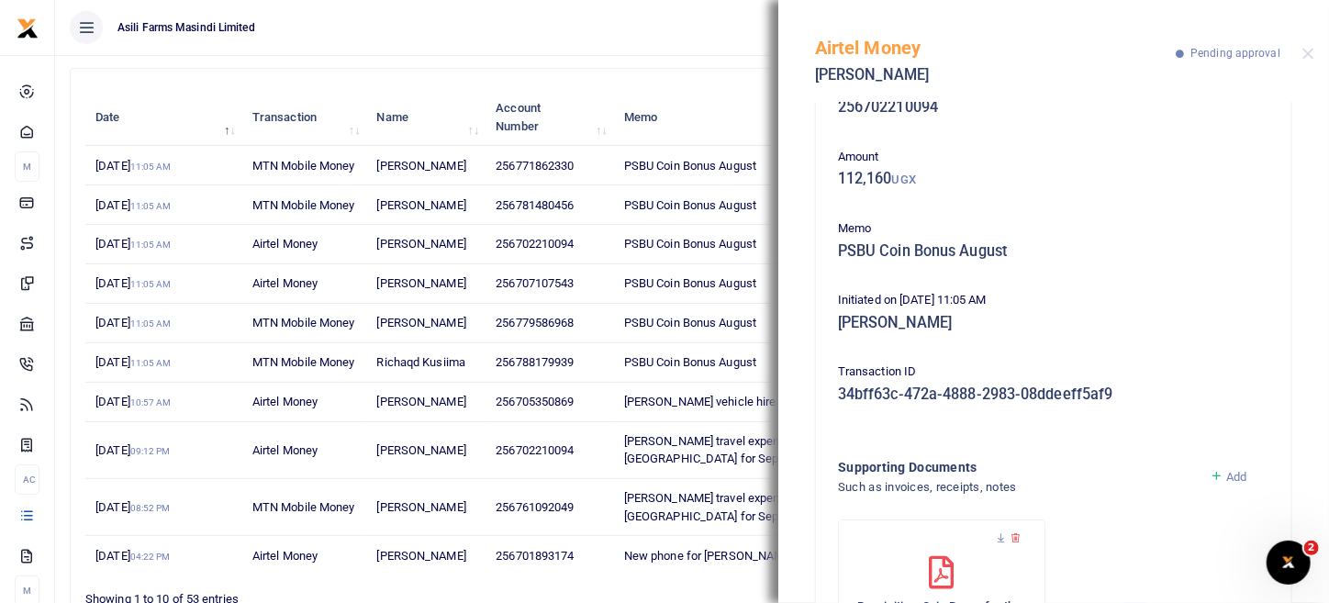
scroll to position [0, 0]
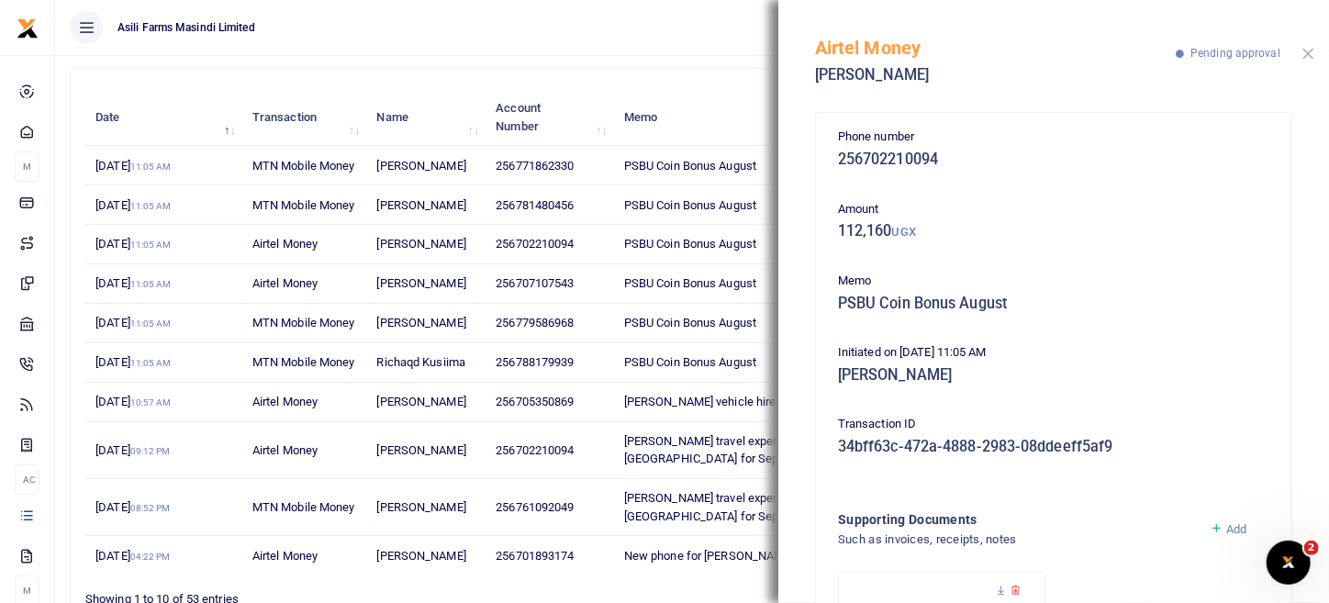
click at [1307, 56] on button "Close" at bounding box center [1308, 54] width 12 height 12
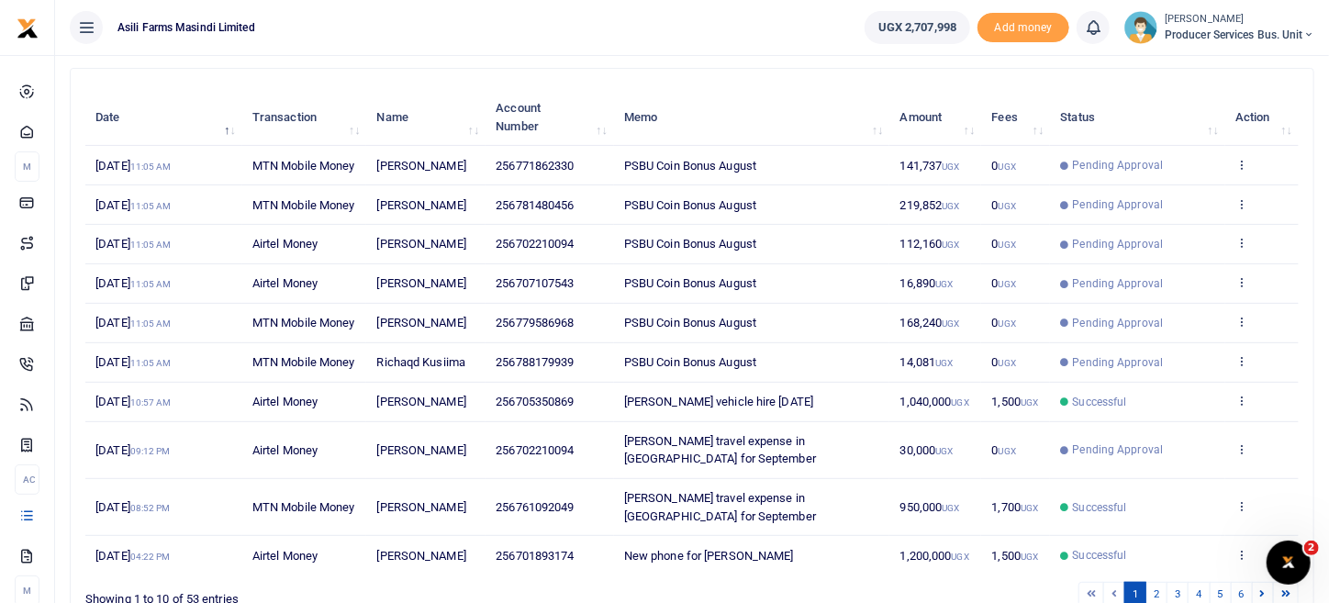
click at [734, 39] on ul "Asili Farms Masindi Limited" at bounding box center [452, 27] width 795 height 55
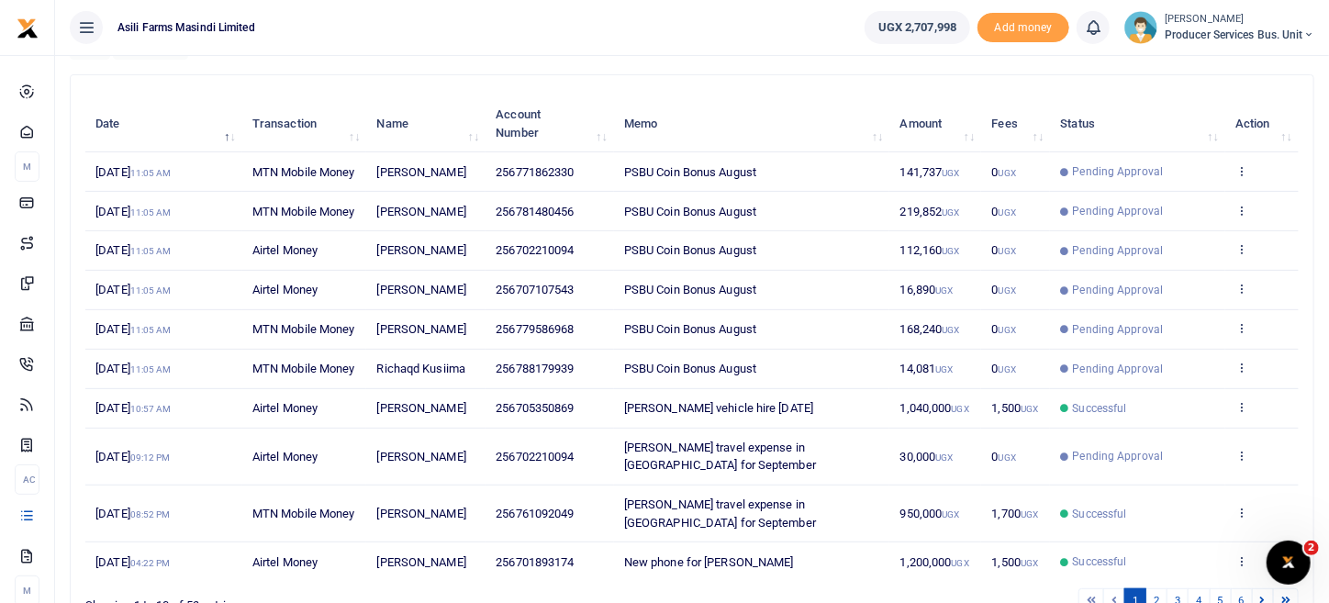
scroll to position [379, 0]
